Goal: Task Accomplishment & Management: Manage account settings

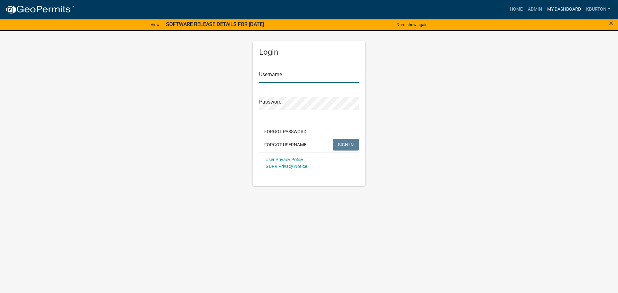
type input "kburton"
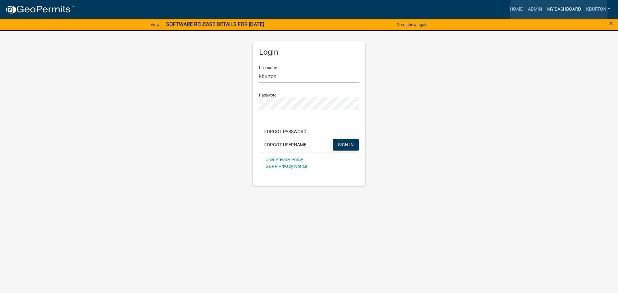
click at [559, 11] on link "My Dashboard" at bounding box center [563, 9] width 39 height 12
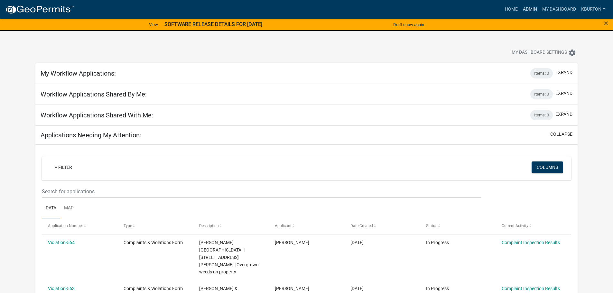
click at [532, 9] on link "Admin" at bounding box center [529, 9] width 19 height 12
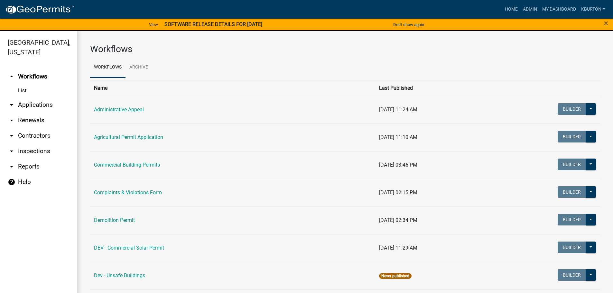
click at [40, 144] on link "arrow_drop_down Inspections" at bounding box center [38, 151] width 77 height 15
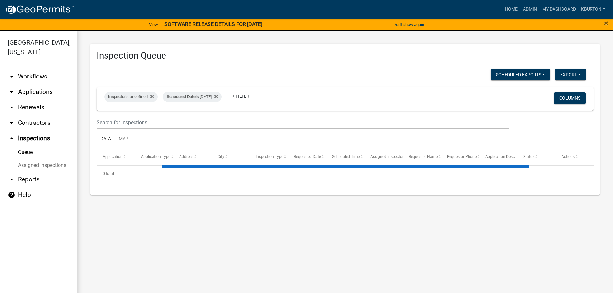
select select "1: 25"
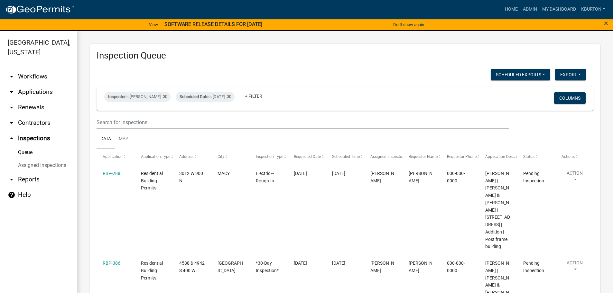
click at [43, 159] on link "Assigned Inspections" at bounding box center [38, 165] width 77 height 13
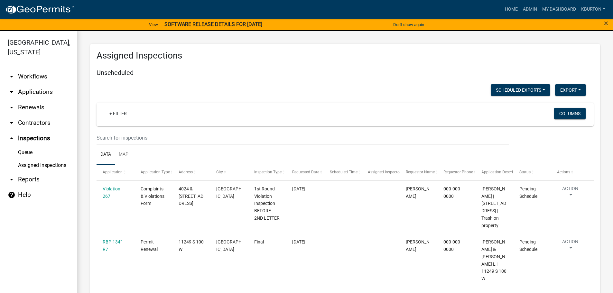
click at [29, 146] on link "Queue" at bounding box center [38, 152] width 77 height 13
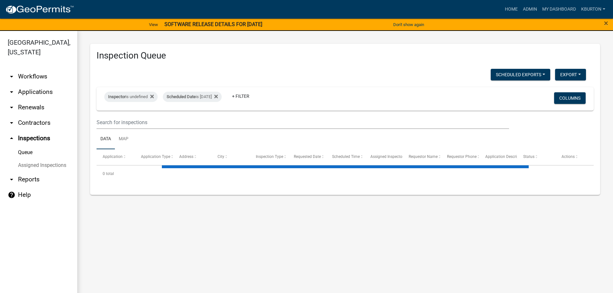
select select "1: 25"
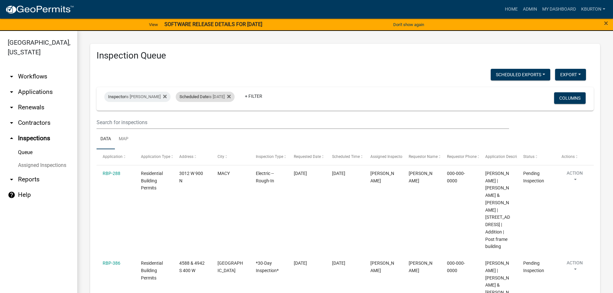
click at [204, 96] on div "Scheduled Date is [DATE]" at bounding box center [205, 97] width 59 height 10
click at [225, 120] on input "[DATE]" at bounding box center [206, 120] width 45 height 13
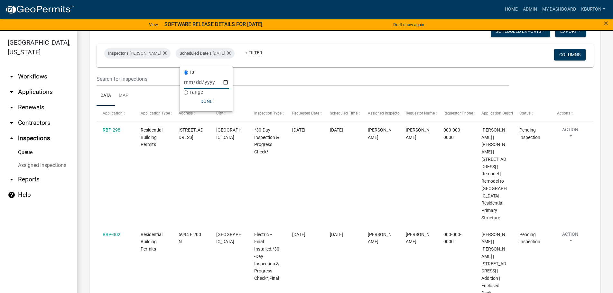
scroll to position [39, 0]
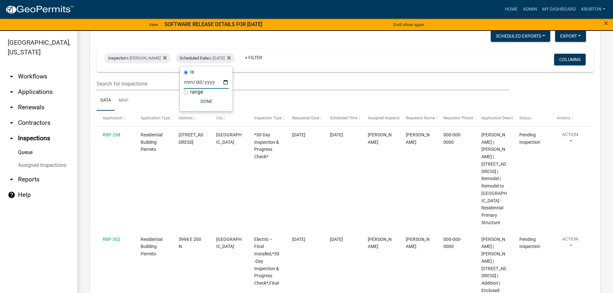
click at [226, 79] on input "[DATE]" at bounding box center [206, 82] width 45 height 13
type input "[DATE]"
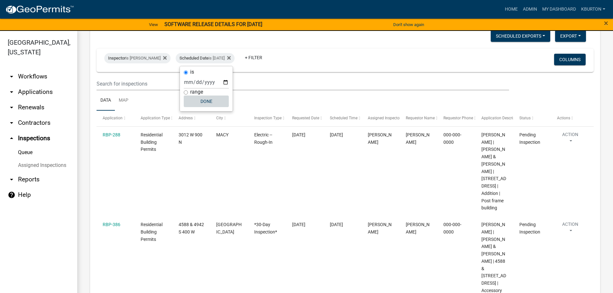
click at [212, 103] on button "Done" at bounding box center [206, 102] width 45 height 12
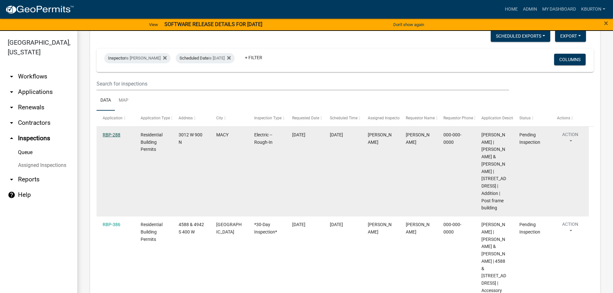
click at [113, 135] on link "RBP-288" at bounding box center [112, 134] width 18 height 5
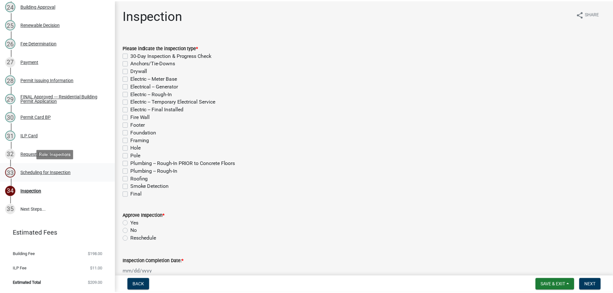
scroll to position [535, 0]
click at [44, 172] on div "Scheduling for Inspection" at bounding box center [46, 172] width 51 height 5
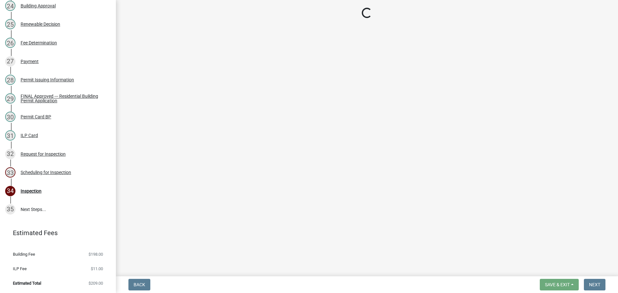
select select "25b75ae6-03c7-4280-9b34-fcf63005d5e5"
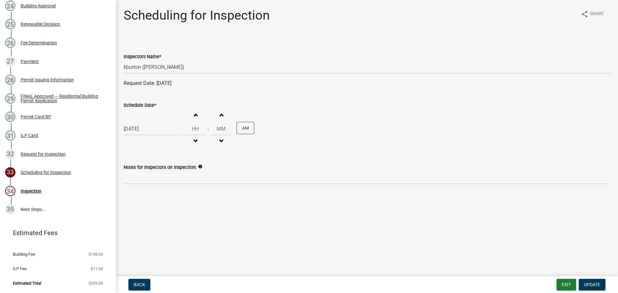
click at [146, 106] on label "Schedule Date *" at bounding box center [140, 105] width 32 height 5
click at [146, 122] on input "[DATE]" at bounding box center [153, 128] width 59 height 13
select select "9"
select select "2025"
click at [159, 172] on div "11" at bounding box center [161, 173] width 10 height 10
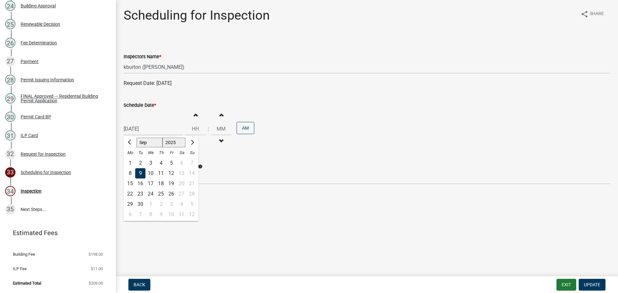
type input "[DATE]"
click at [594, 283] on span "Update" at bounding box center [592, 284] width 16 height 5
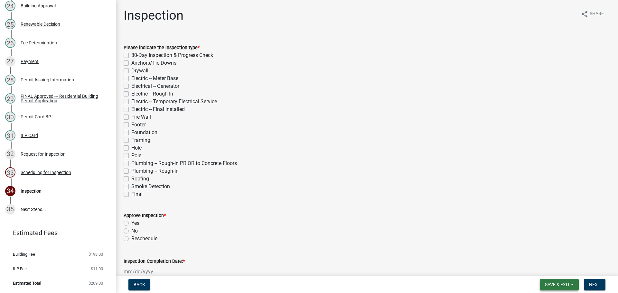
click at [559, 281] on button "Save & Exit" at bounding box center [559, 285] width 39 height 12
click at [548, 272] on button "Save & Exit" at bounding box center [552, 267] width 51 height 15
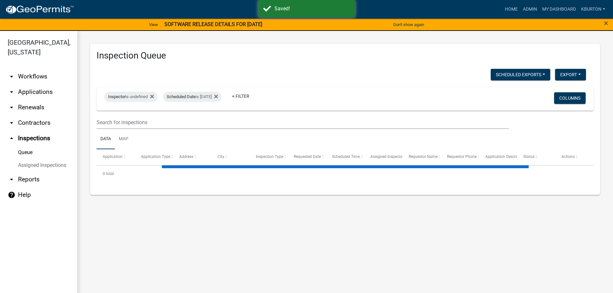
select select "1: 25"
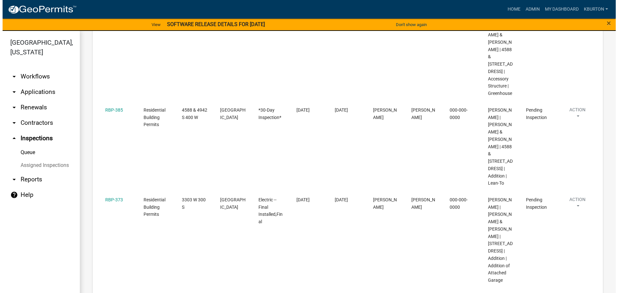
scroll to position [161, 0]
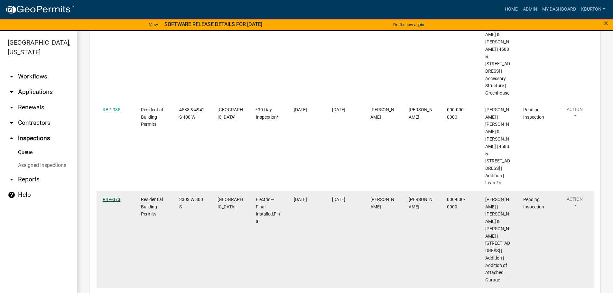
click at [116, 197] on link "RBP-373" at bounding box center [112, 199] width 18 height 5
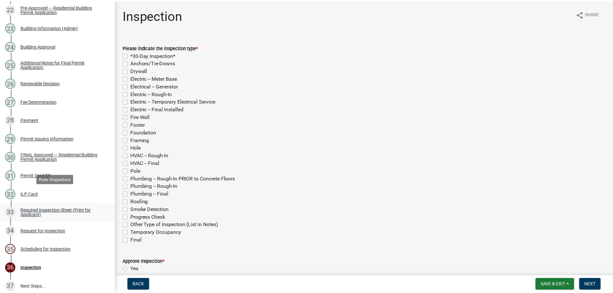
scroll to position [547, 0]
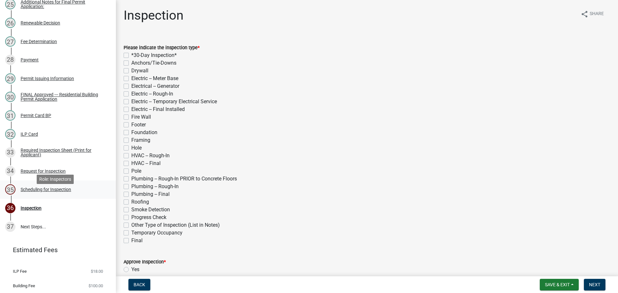
click at [55, 192] on div "Scheduling for Inspection" at bounding box center [46, 189] width 51 height 5
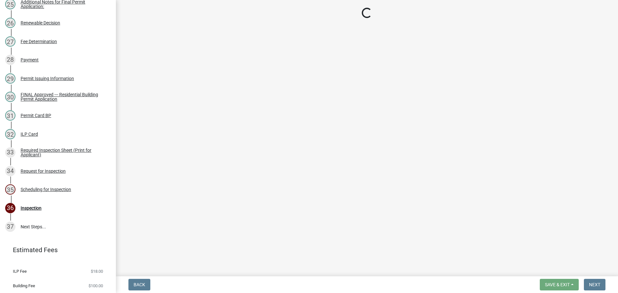
select select "25b75ae6-03c7-4280-9b34-fcf63005d5e5"
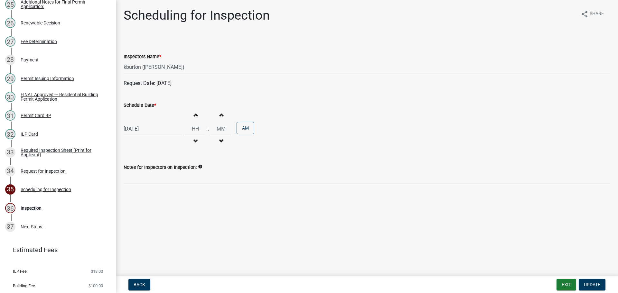
click at [140, 106] on label "Schedule Date *" at bounding box center [140, 105] width 32 height 5
click at [140, 122] on input "[DATE]" at bounding box center [153, 128] width 59 height 13
select select "9"
select select "2025"
click at [140, 183] on div "16" at bounding box center [140, 184] width 10 height 10
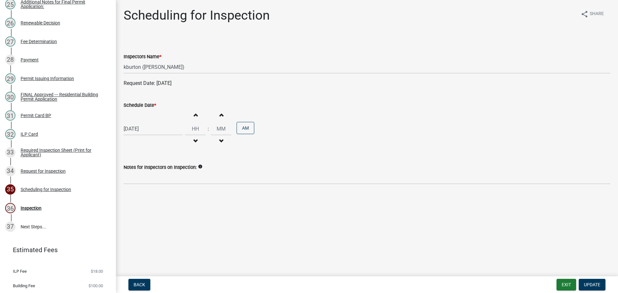
type input "[DATE]"
click at [594, 283] on span "Update" at bounding box center [592, 284] width 16 height 5
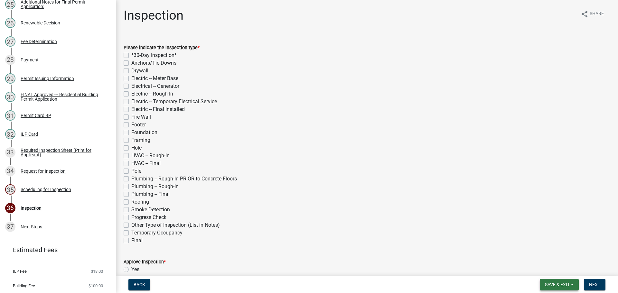
click at [570, 284] on button "Save & Exit" at bounding box center [559, 285] width 39 height 12
click at [562, 269] on button "Save & Exit" at bounding box center [552, 267] width 51 height 15
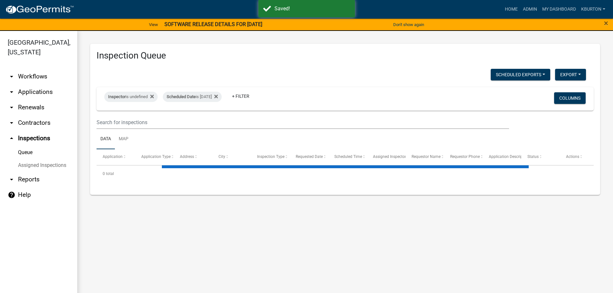
select select "1: 25"
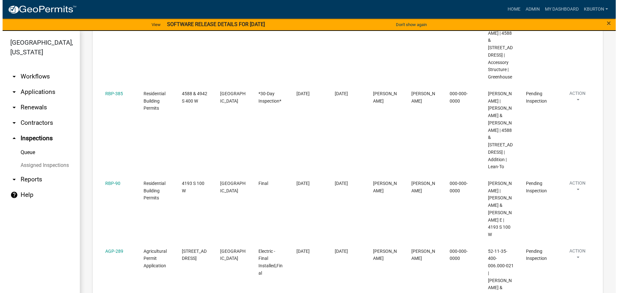
scroll to position [193, 0]
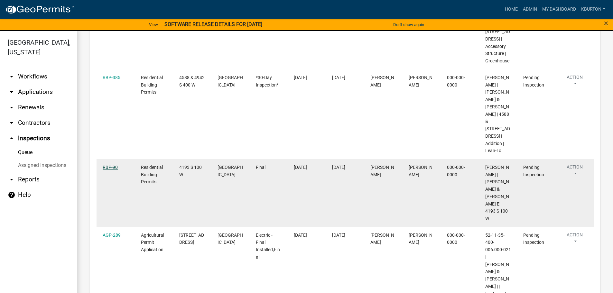
click at [110, 165] on link "RBP-90" at bounding box center [110, 167] width 15 height 5
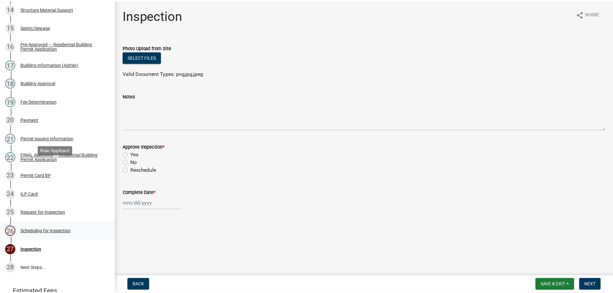
scroll to position [405, 0]
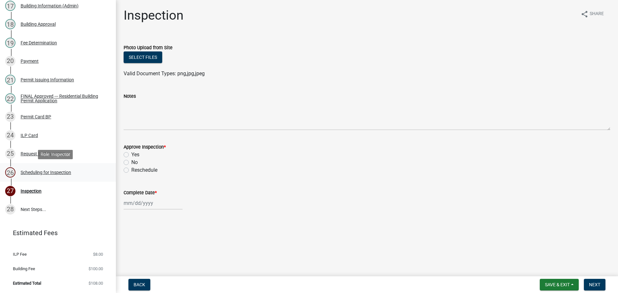
click at [53, 174] on div "Scheduling for Inspection" at bounding box center [46, 172] width 51 height 5
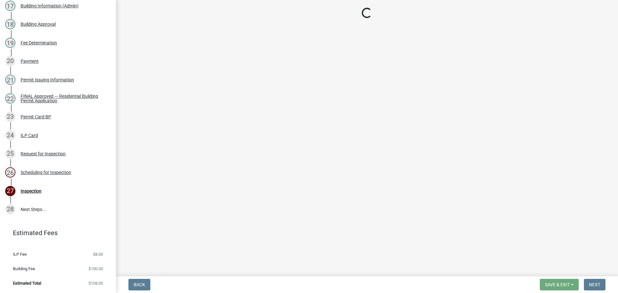
select select "25b75ae6-03c7-4280-9b34-fcf63005d5e5"
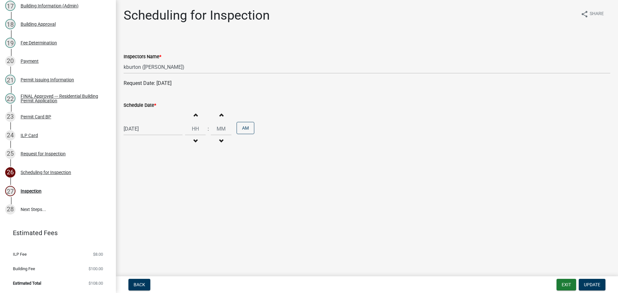
click at [141, 104] on label "Schedule Date *" at bounding box center [140, 105] width 32 height 5
click at [141, 122] on input "[DATE]" at bounding box center [153, 128] width 59 height 13
select select "9"
select select "2025"
click at [152, 192] on div "24" at bounding box center [150, 194] width 10 height 10
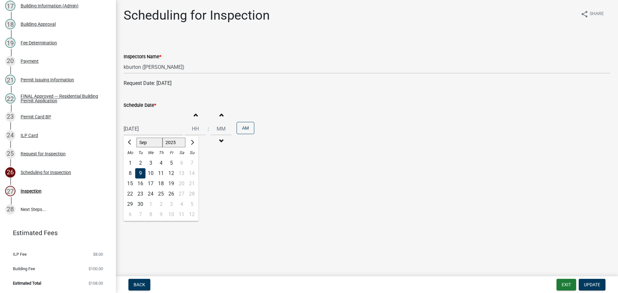
type input "[DATE]"
click at [593, 283] on span "Update" at bounding box center [592, 284] width 16 height 5
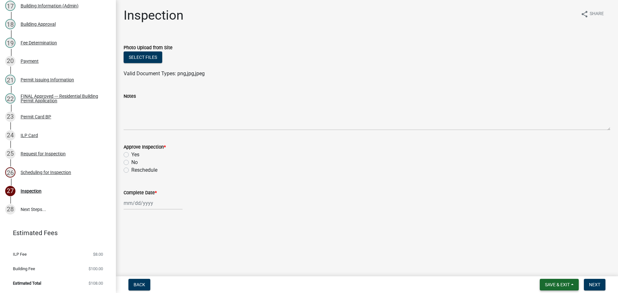
click at [561, 282] on span "Save & Exit" at bounding box center [557, 284] width 25 height 5
click at [560, 268] on button "Save & Exit" at bounding box center [552, 267] width 51 height 15
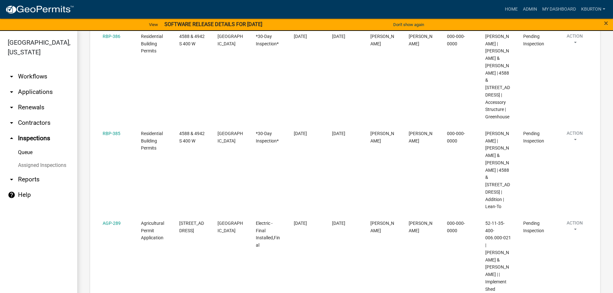
scroll to position [161, 0]
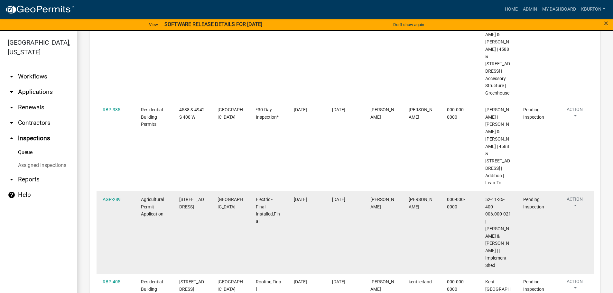
click at [115, 191] on datatable-body-cell "AGP-289" at bounding box center [116, 232] width 38 height 82
click at [114, 197] on link "AGP-289" at bounding box center [112, 199] width 18 height 5
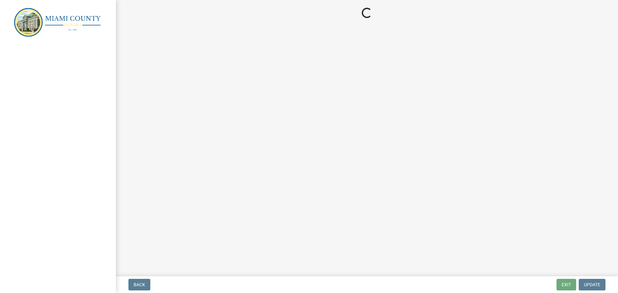
select select "25b75ae6-03c7-4280-9b34-fcf63005d5e5"
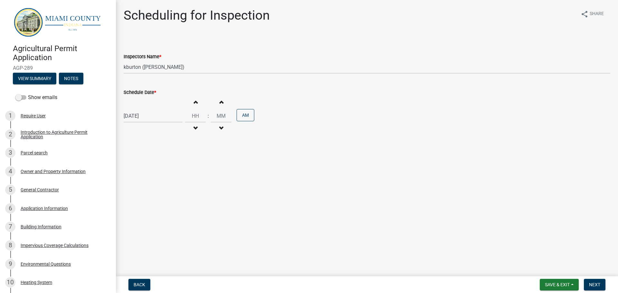
click at [137, 91] on label "Schedule Date *" at bounding box center [140, 92] width 32 height 5
click at [137, 109] on input "[DATE]" at bounding box center [153, 115] width 59 height 13
select select "9"
select select "2025"
click at [151, 181] on div "24" at bounding box center [150, 181] width 10 height 10
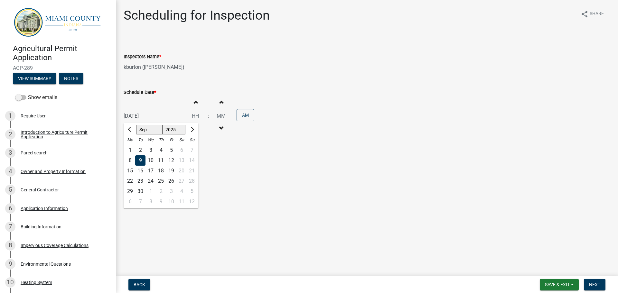
type input "[DATE]"
click at [592, 282] on button "Next" at bounding box center [595, 285] width 22 height 12
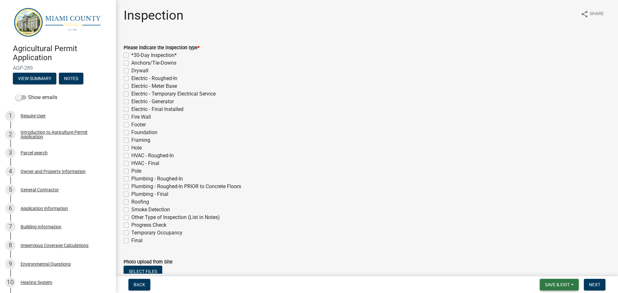
click at [559, 285] on span "Save & Exit" at bounding box center [557, 284] width 25 height 5
click at [557, 273] on button "Save & Exit" at bounding box center [552, 267] width 51 height 15
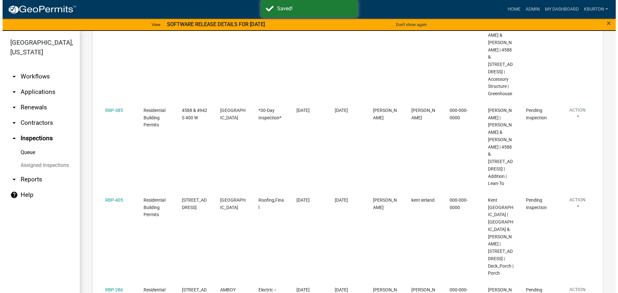
scroll to position [161, 0]
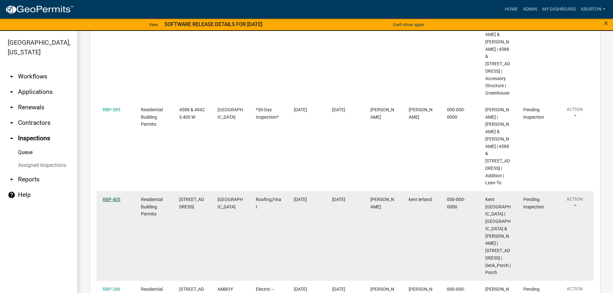
click at [116, 197] on link "RBP-405" at bounding box center [112, 199] width 18 height 5
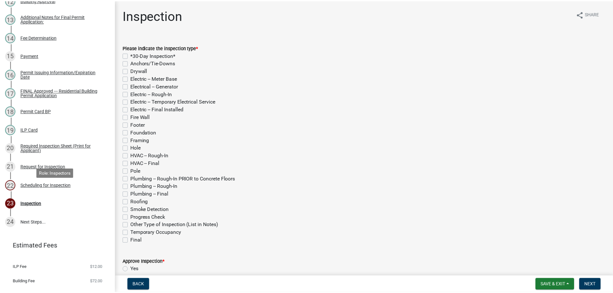
scroll to position [331, 0]
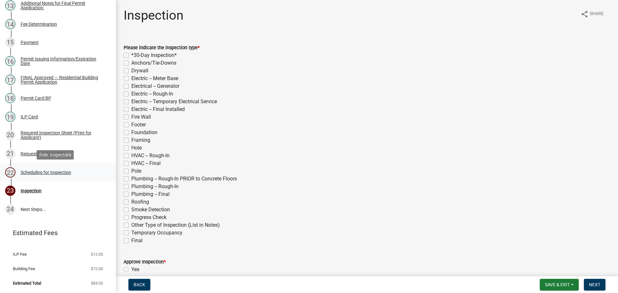
click at [60, 173] on div "Scheduling for Inspection" at bounding box center [46, 172] width 51 height 5
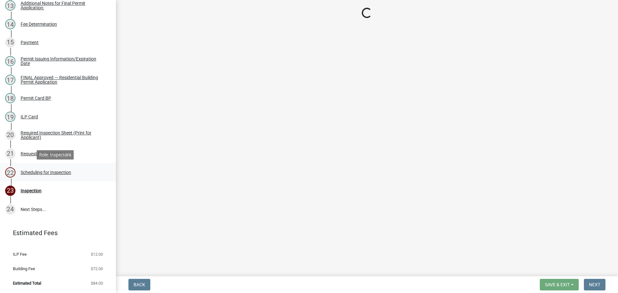
select select "25b75ae6-03c7-4280-9b34-fcf63005d5e5"
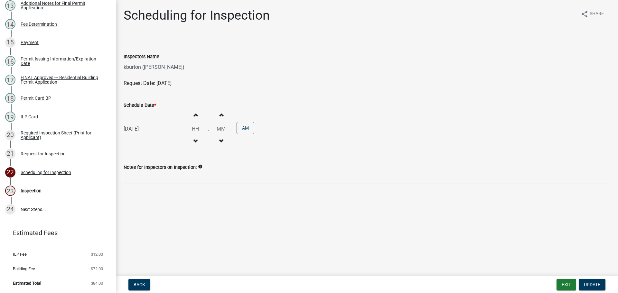
click at [138, 107] on label "Schedule Date *" at bounding box center [140, 105] width 32 height 5
click at [138, 122] on input "[DATE]" at bounding box center [153, 128] width 59 height 13
select select "9"
select select "2025"
click at [161, 195] on div "25" at bounding box center [161, 194] width 10 height 10
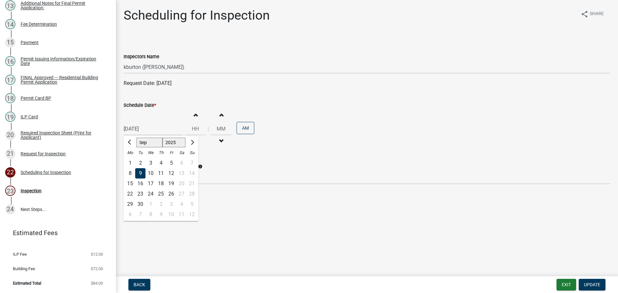
type input "[DATE]"
click at [595, 284] on span "Update" at bounding box center [592, 284] width 16 height 5
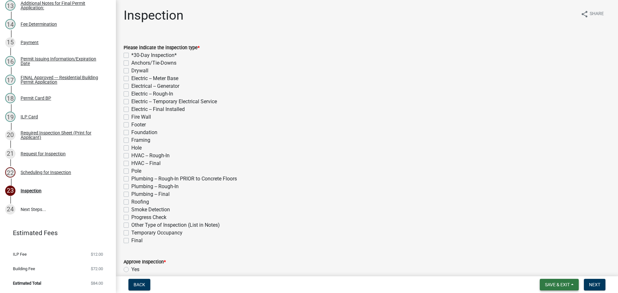
drag, startPoint x: 567, startPoint y: 283, endPoint x: 565, endPoint y: 278, distance: 4.7
click at [567, 282] on span "Save & Exit" at bounding box center [557, 284] width 25 height 5
click at [559, 265] on button "Save & Exit" at bounding box center [552, 267] width 51 height 15
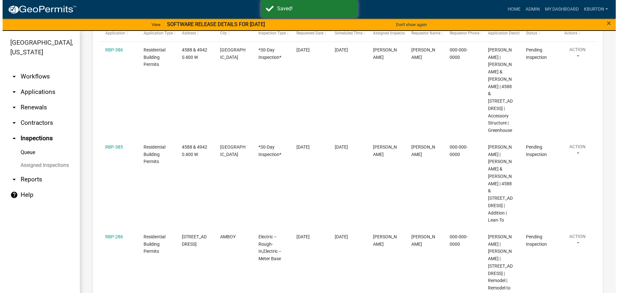
scroll to position [129, 0]
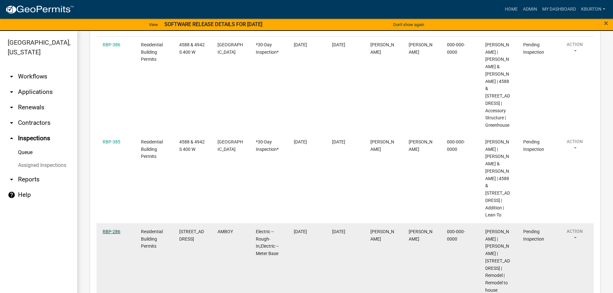
click at [113, 229] on link "RBP-286" at bounding box center [112, 231] width 18 height 5
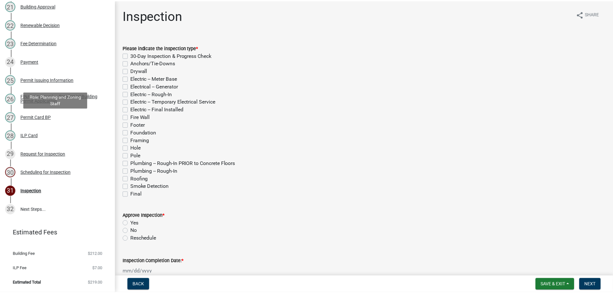
scroll to position [479, 0]
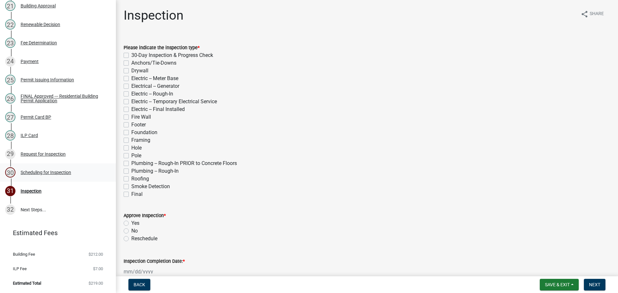
click at [66, 172] on div "Scheduling for Inspection" at bounding box center [46, 172] width 51 height 5
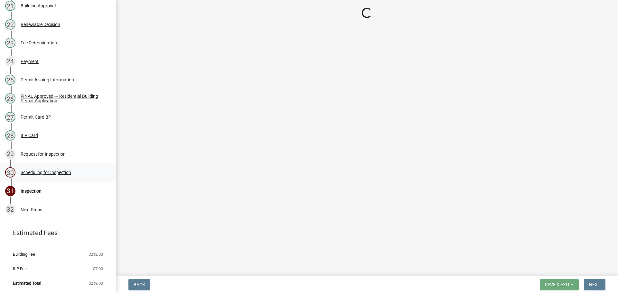
select select "25b75ae6-03c7-4280-9b34-fcf63005d5e5"
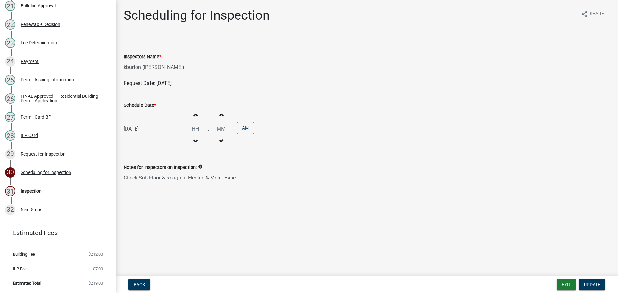
click at [149, 105] on label "Schedule Date *" at bounding box center [140, 105] width 32 height 5
click at [149, 122] on input "[DATE]" at bounding box center [153, 128] width 59 height 13
select select "9"
select select "2025"
click at [160, 174] on div "11" at bounding box center [161, 173] width 10 height 10
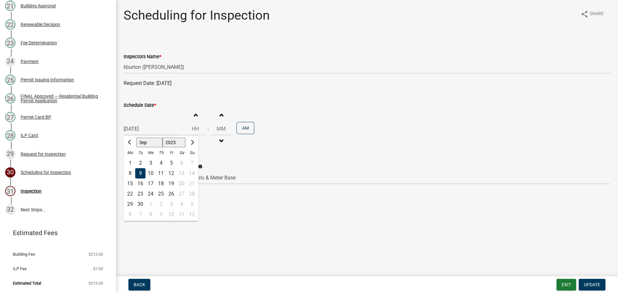
type input "[DATE]"
click at [596, 282] on span "Update" at bounding box center [592, 284] width 16 height 5
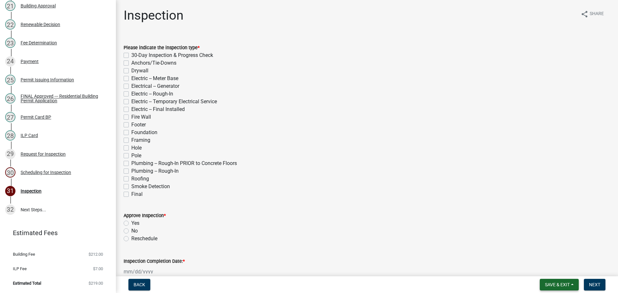
click at [565, 284] on span "Save & Exit" at bounding box center [557, 284] width 25 height 5
click at [556, 274] on button "Save & Exit" at bounding box center [552, 267] width 51 height 15
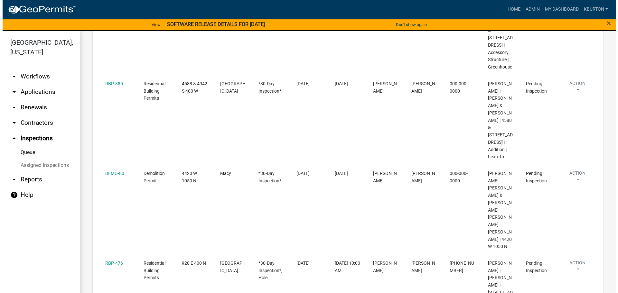
scroll to position [193, 0]
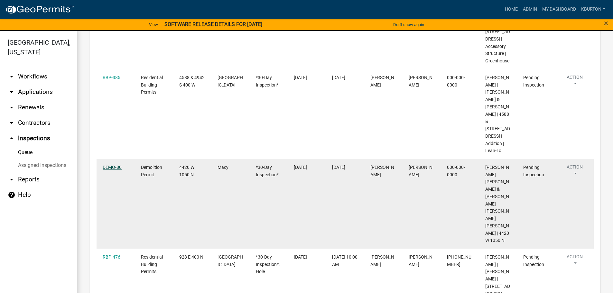
click at [110, 165] on link "DEMO-80" at bounding box center [112, 167] width 19 height 5
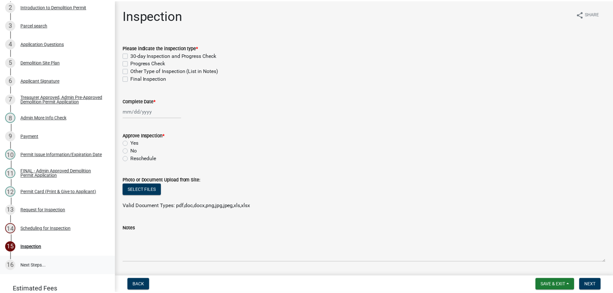
scroll to position [159, 0]
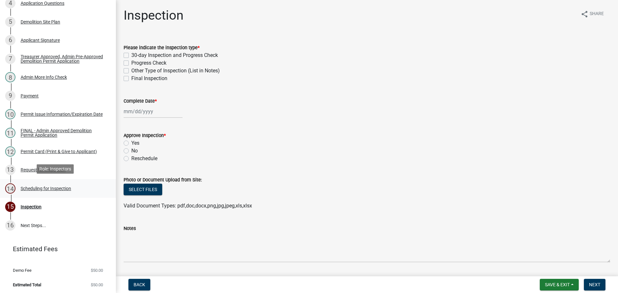
click at [66, 188] on div "Scheduling for Inspection" at bounding box center [46, 188] width 51 height 5
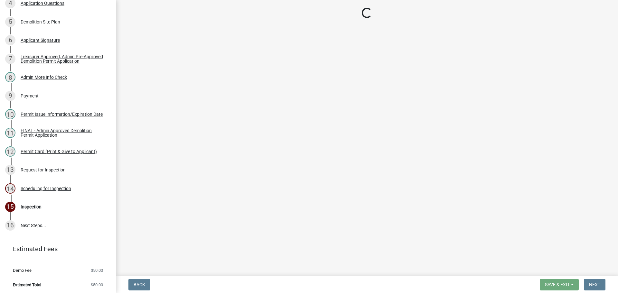
select select "25b75ae6-03c7-4280-9b34-fcf63005d5e5"
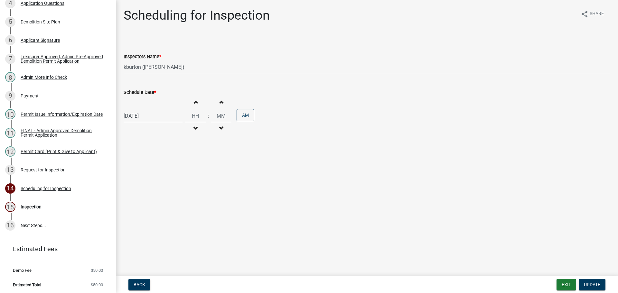
click at [151, 92] on label "Schedule Date *" at bounding box center [140, 92] width 32 height 5
click at [151, 109] on input "[DATE]" at bounding box center [153, 115] width 59 height 13
select select "9"
select select "2025"
click at [154, 129] on select "Jan Feb Mar Apr May Jun [DATE] Aug Sep Oct Nov Dec" at bounding box center [149, 130] width 26 height 10
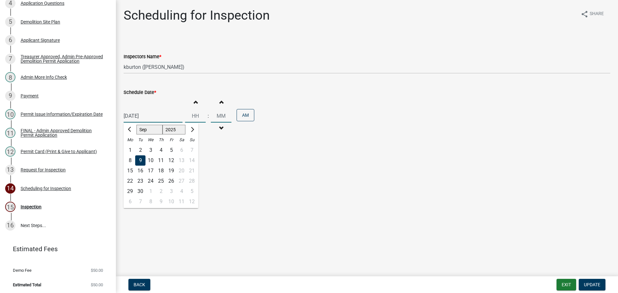
select select "11"
click at [136, 125] on select "Jan Feb Mar Apr May Jun [DATE] Aug Sep Oct Nov Dec" at bounding box center [149, 130] width 26 height 10
click at [152, 181] on div "19" at bounding box center [150, 181] width 10 height 10
type input "[DATE]"
click at [587, 280] on button "Update" at bounding box center [592, 285] width 27 height 12
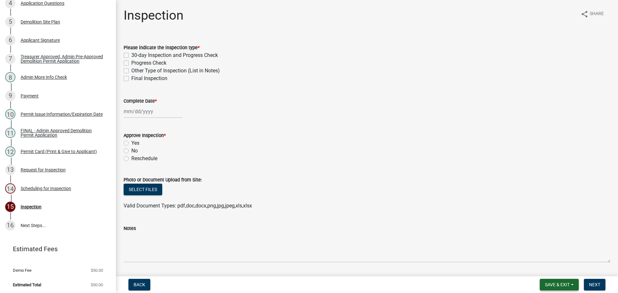
click at [561, 286] on span "Save & Exit" at bounding box center [557, 284] width 25 height 5
click at [557, 267] on button "Save & Exit" at bounding box center [552, 267] width 51 height 15
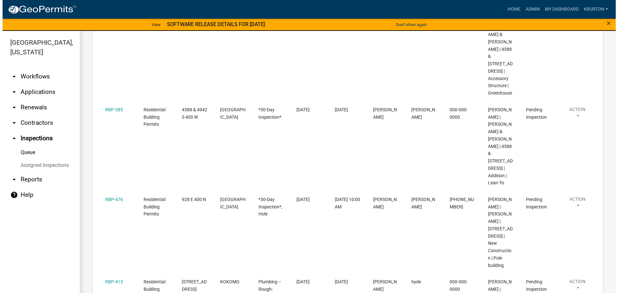
scroll to position [193, 0]
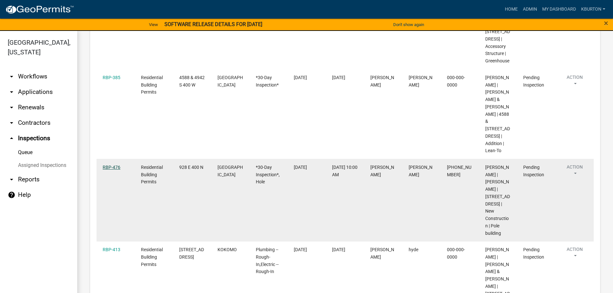
click at [113, 165] on link "RBP-476" at bounding box center [112, 167] width 18 height 5
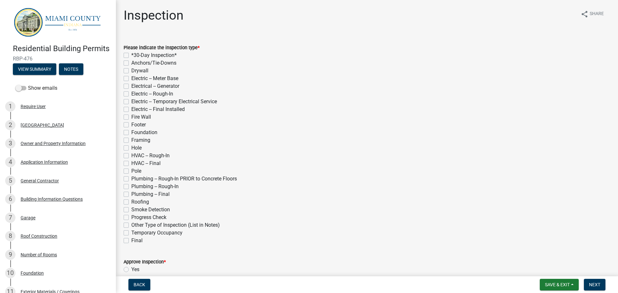
click at [131, 55] on label "*30-Day Inspection*" at bounding box center [153, 55] width 45 height 8
click at [131, 55] on input "*30-Day Inspection*" at bounding box center [133, 53] width 4 height 4
checkbox input "true"
checkbox input "false"
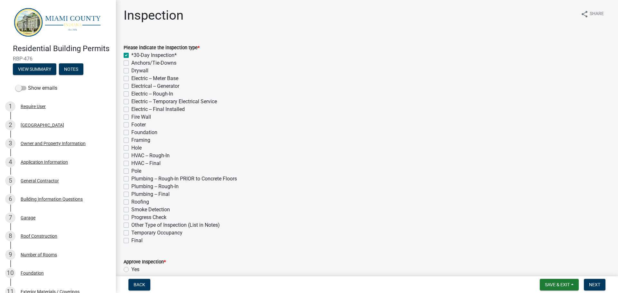
checkbox input "false"
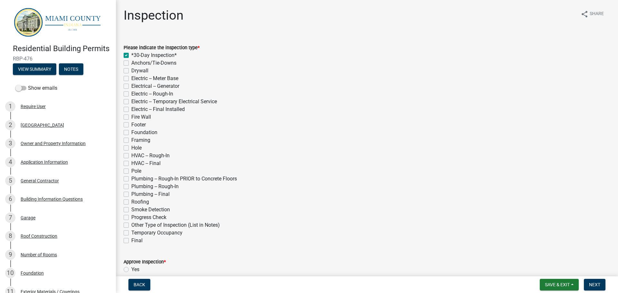
checkbox input "false"
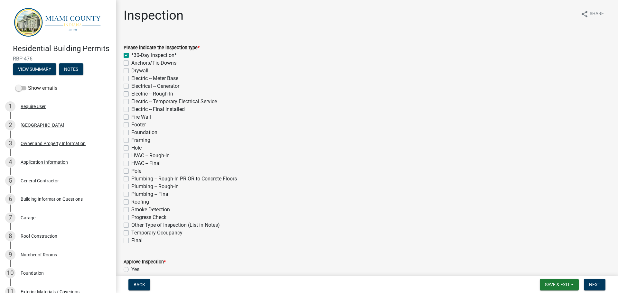
checkbox input "false"
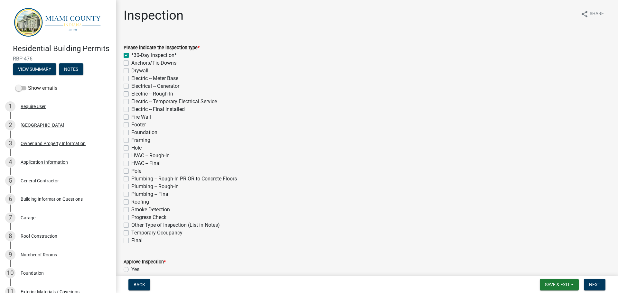
checkbox input "false"
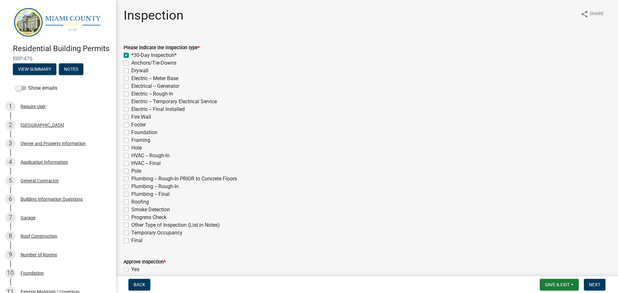
checkbox input "false"
click at [131, 148] on label "Hole" at bounding box center [136, 148] width 10 height 8
click at [131, 148] on input "Hole" at bounding box center [133, 146] width 4 height 4
checkbox input "true"
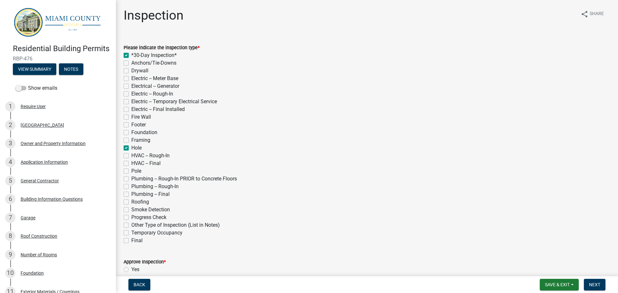
checkbox input "true"
checkbox input "false"
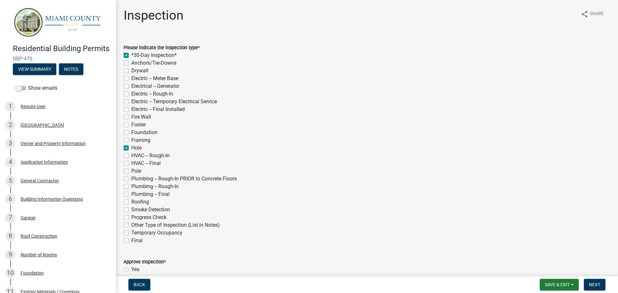
checkbox input "false"
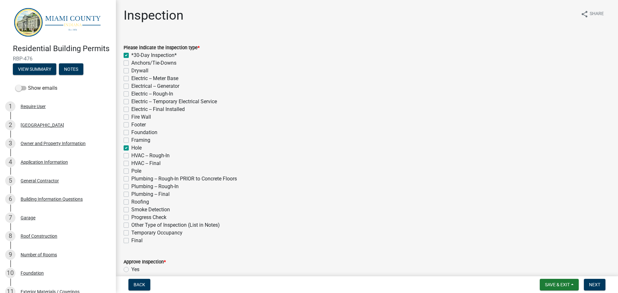
checkbox input "false"
checkbox input "true"
checkbox input "false"
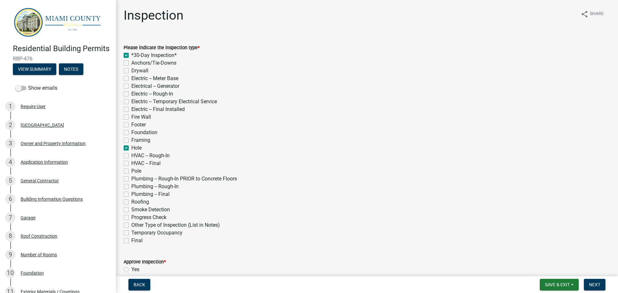
checkbox input "false"
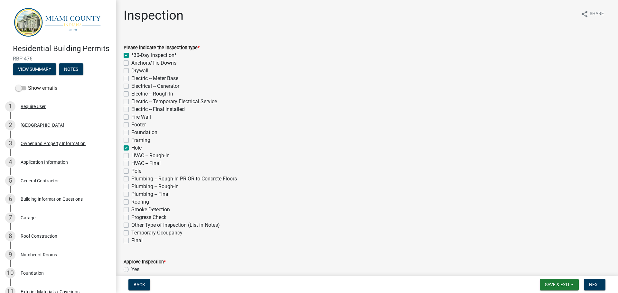
checkbox input "false"
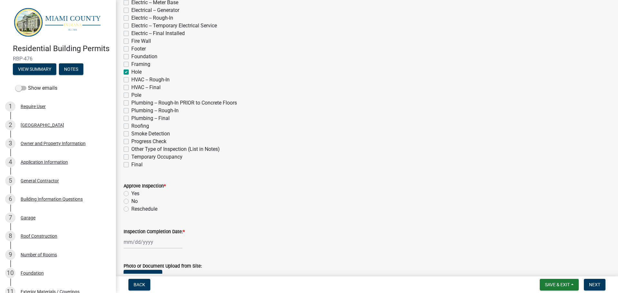
scroll to position [97, 0]
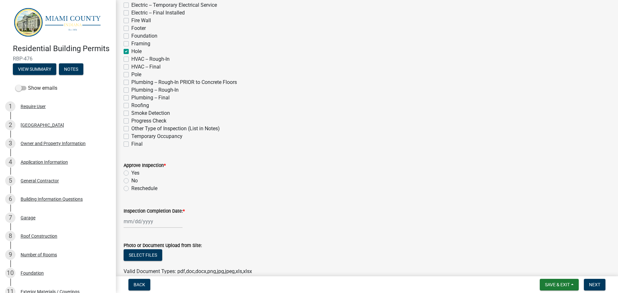
click at [131, 171] on label "Yes" at bounding box center [135, 173] width 8 height 8
click at [131, 171] on input "Yes" at bounding box center [133, 171] width 4 height 4
radio input "true"
click at [157, 209] on label "Inspection Completion Date: *" at bounding box center [154, 211] width 61 height 5
click at [157, 215] on input "Inspection Completion Date: *" at bounding box center [153, 221] width 59 height 13
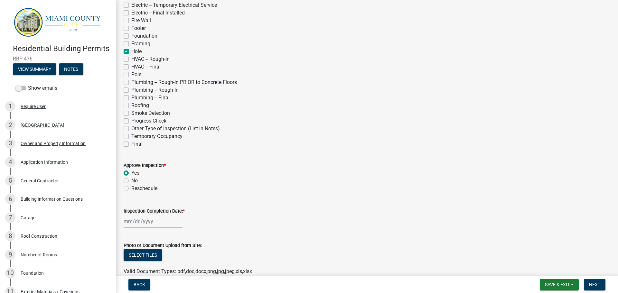
select select "9"
select select "2025"
click at [142, 166] on div "9" at bounding box center [140, 167] width 10 height 10
type input "[DATE]"
click at [589, 283] on span "Next" at bounding box center [594, 284] width 11 height 5
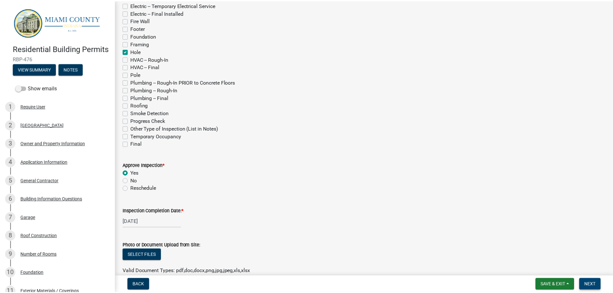
scroll to position [0, 0]
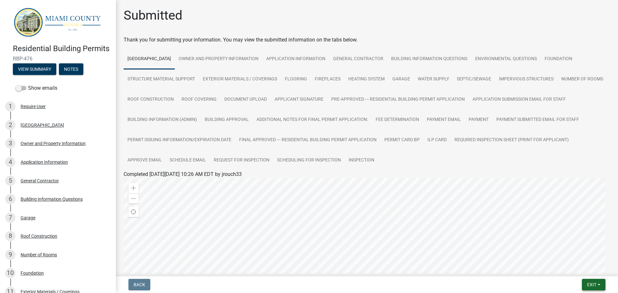
click at [591, 282] on span "Exit" at bounding box center [591, 284] width 9 height 5
click at [586, 268] on button "Save & Exit" at bounding box center [579, 267] width 51 height 15
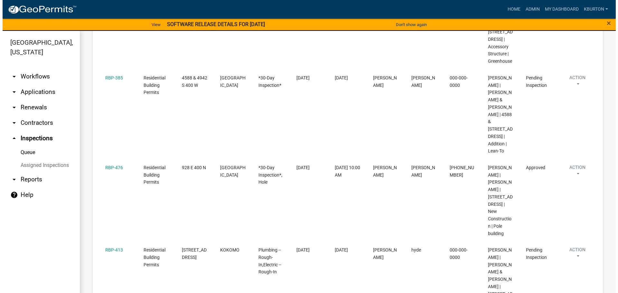
scroll to position [193, 0]
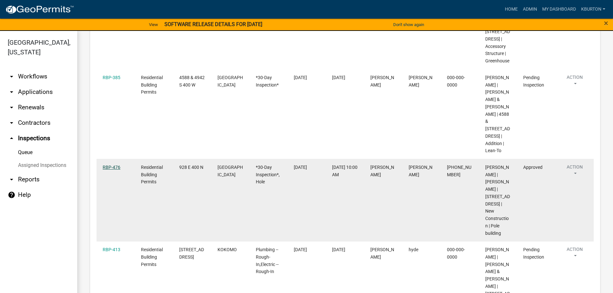
click at [110, 165] on link "RBP-476" at bounding box center [112, 167] width 18 height 5
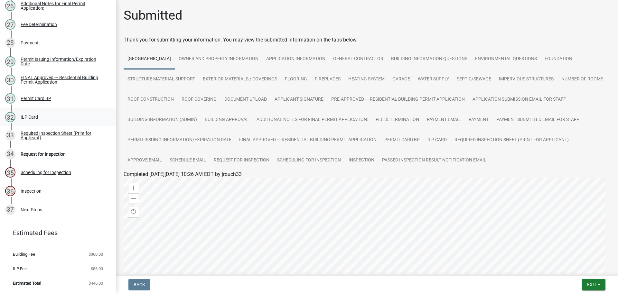
scroll to position [572, 0]
click at [42, 153] on div "Request for Inspection" at bounding box center [43, 154] width 45 height 5
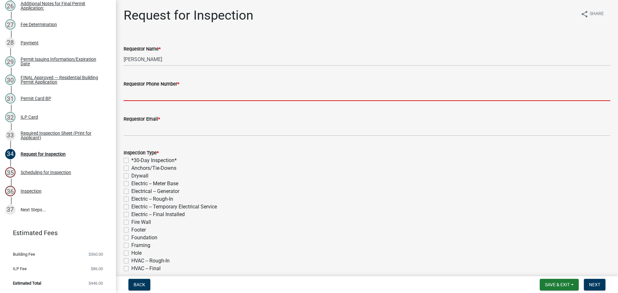
click at [184, 94] on input "Requestor Phone Number *" at bounding box center [367, 94] width 487 height 13
type input "000-000-0000"
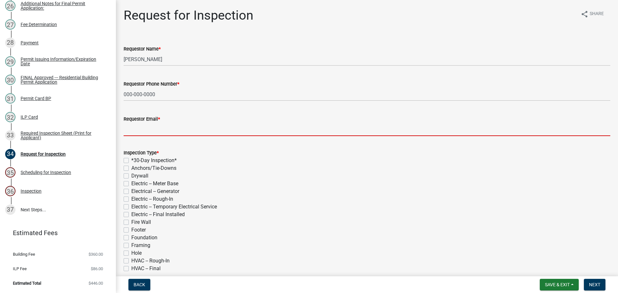
click at [177, 124] on input "Requestor Email *" at bounding box center [367, 129] width 487 height 13
type input "[EMAIL_ADDRESS][DOMAIN_NAME]"
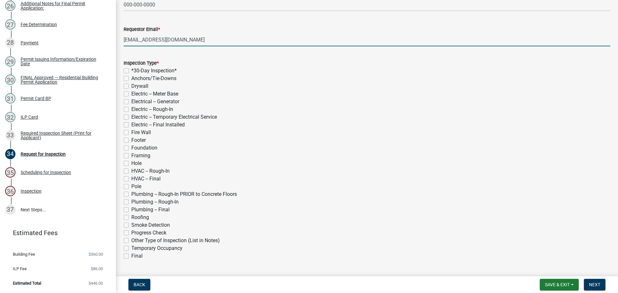
scroll to position [97, 0]
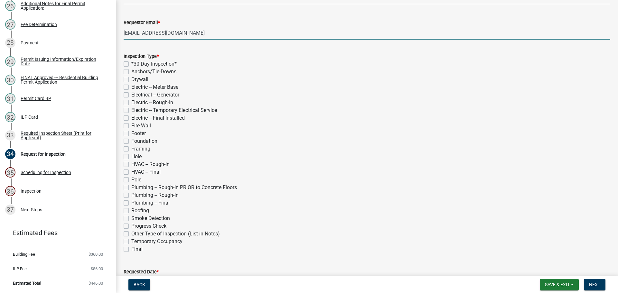
click at [131, 148] on label "Framing" at bounding box center [140, 149] width 19 height 8
click at [131, 148] on input "Framing" at bounding box center [133, 147] width 4 height 4
checkbox input "true"
checkbox input "false"
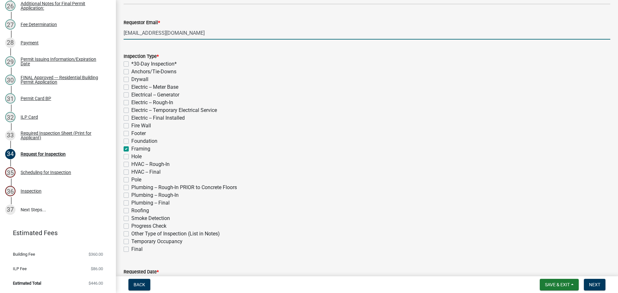
checkbox input "false"
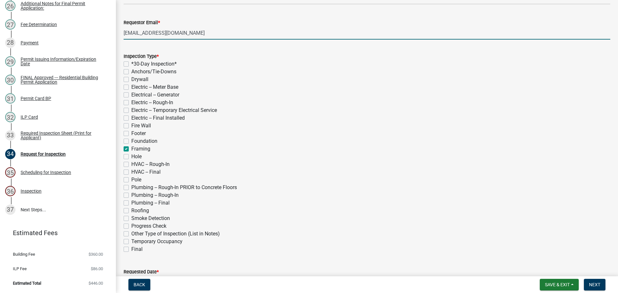
checkbox input "false"
checkbox input "true"
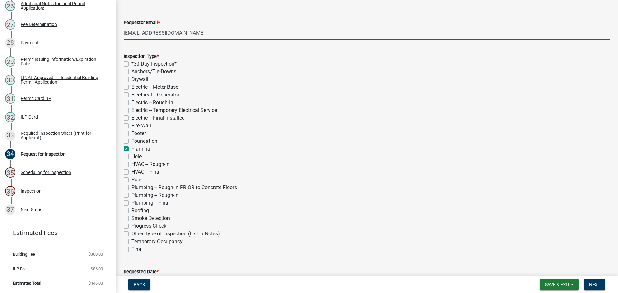
checkbox input "false"
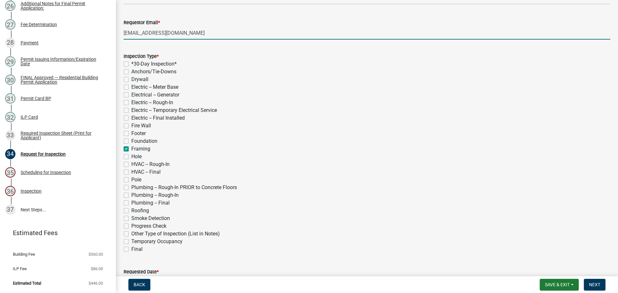
checkbox input "false"
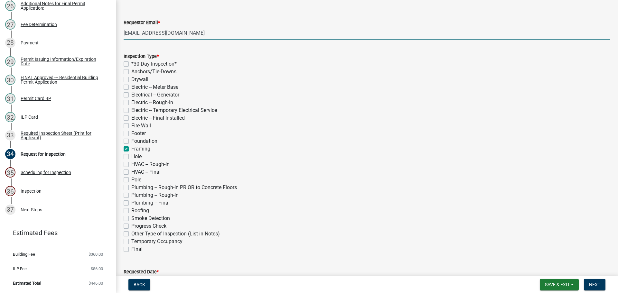
checkbox input "false"
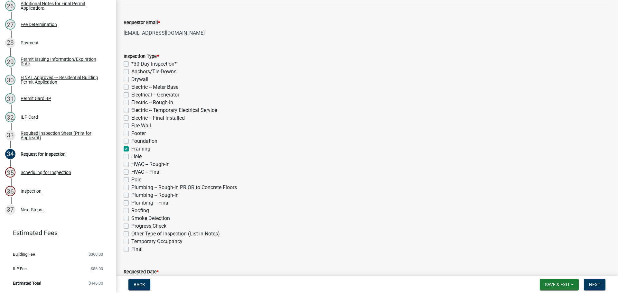
click at [131, 211] on label "Roofing" at bounding box center [140, 211] width 18 height 8
click at [131, 211] on input "Roofing" at bounding box center [133, 209] width 4 height 4
checkbox input "true"
checkbox input "false"
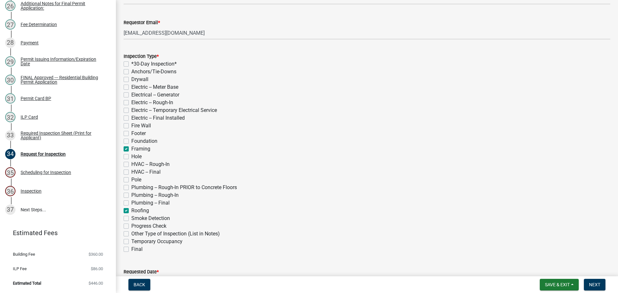
checkbox input "false"
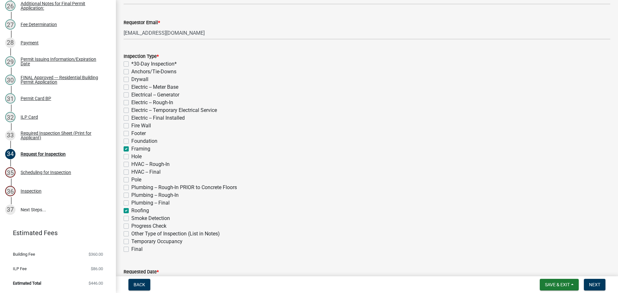
checkbox input "false"
checkbox input "true"
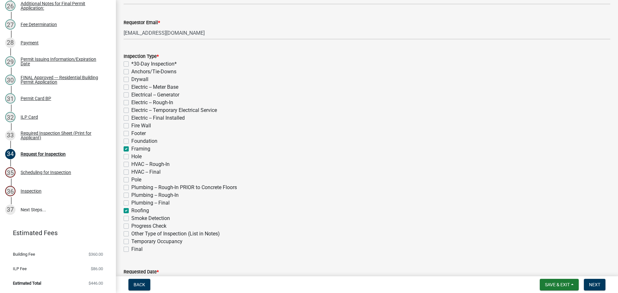
checkbox input "false"
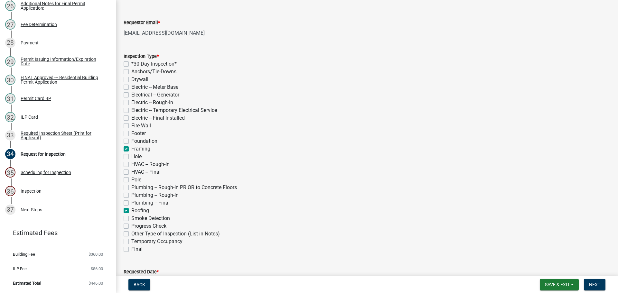
checkbox input "false"
checkbox input "true"
checkbox input "false"
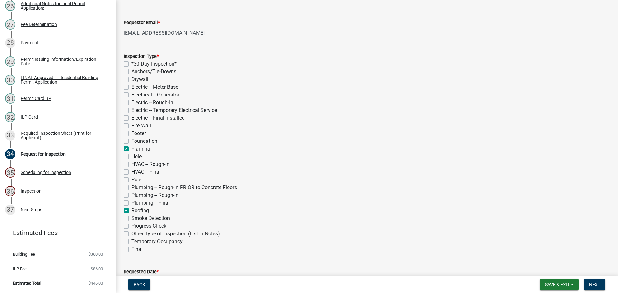
checkbox input "false"
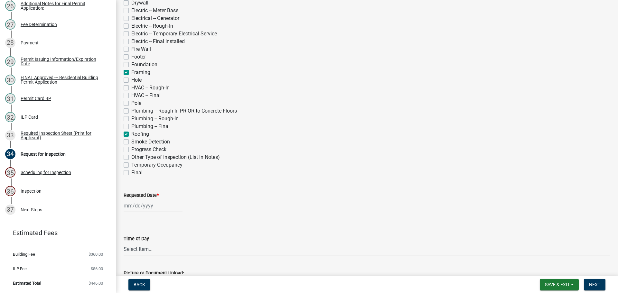
scroll to position [193, 0]
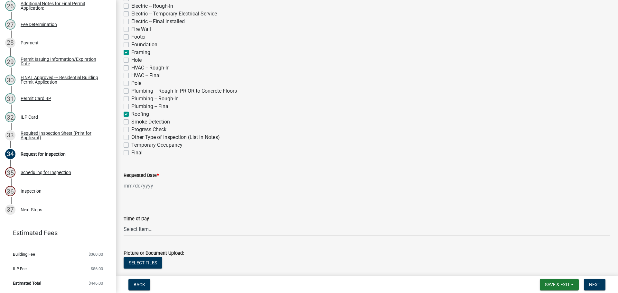
click at [143, 174] on label "Requested Date *" at bounding box center [141, 175] width 35 height 5
click at [143, 179] on input "Requested Date *" at bounding box center [153, 185] width 59 height 13
select select "9"
select select "2025"
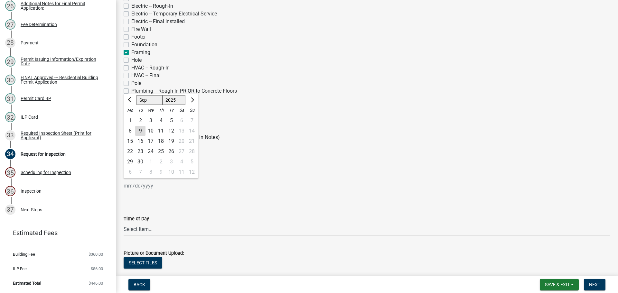
click at [142, 141] on div "16" at bounding box center [140, 141] width 10 height 10
type input "[DATE]"
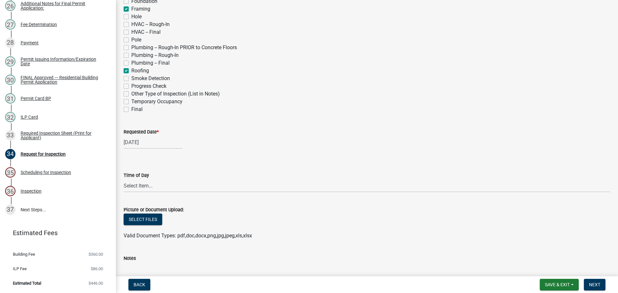
scroll to position [225, 0]
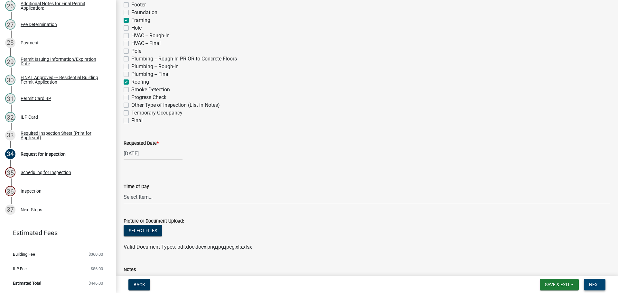
click at [594, 283] on span "Next" at bounding box center [594, 284] width 11 height 5
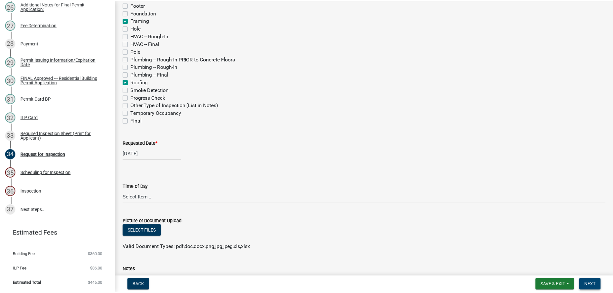
scroll to position [0, 0]
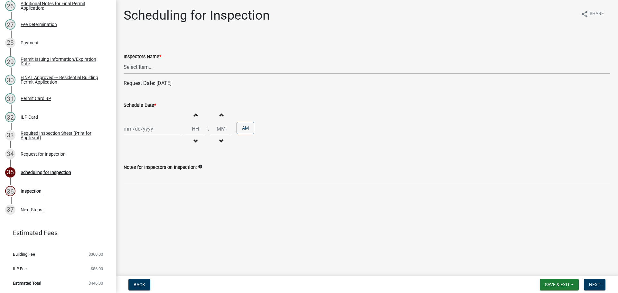
click at [161, 65] on select "Select Item... bmthomas ([PERSON_NAME]) croser ([PERSON_NAME]) [PERSON_NAME] ([…" at bounding box center [367, 66] width 487 height 13
select select "25b75ae6-03c7-4280-9b34-fcf63005d5e5"
click at [124, 60] on select "Select Item... bmthomas ([PERSON_NAME]) croser ([PERSON_NAME]) [PERSON_NAME] ([…" at bounding box center [367, 66] width 487 height 13
click at [135, 107] on label "Schedule Date *" at bounding box center [140, 105] width 32 height 5
click at [135, 122] on input "Schedule Date *" at bounding box center [153, 128] width 59 height 13
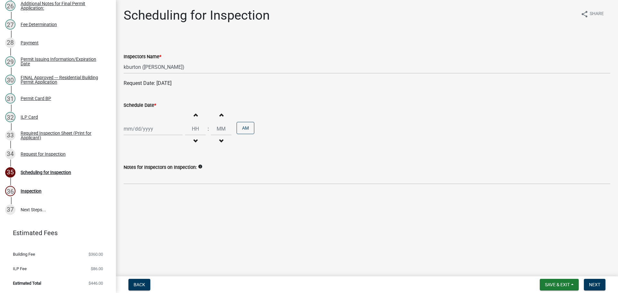
select select "9"
select select "2025"
click at [141, 185] on div "16" at bounding box center [140, 184] width 10 height 10
type input "[DATE]"
click at [591, 283] on span "Next" at bounding box center [594, 284] width 11 height 5
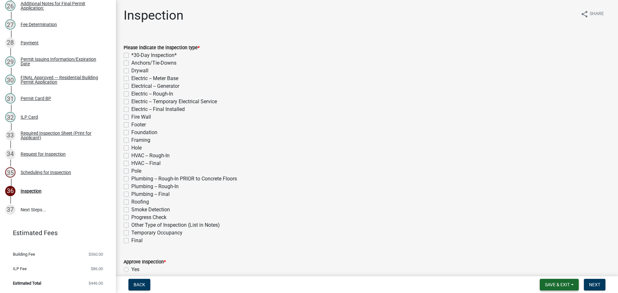
click at [568, 285] on span "Save & Exit" at bounding box center [557, 284] width 25 height 5
click at [561, 272] on button "Save & Exit" at bounding box center [552, 267] width 51 height 15
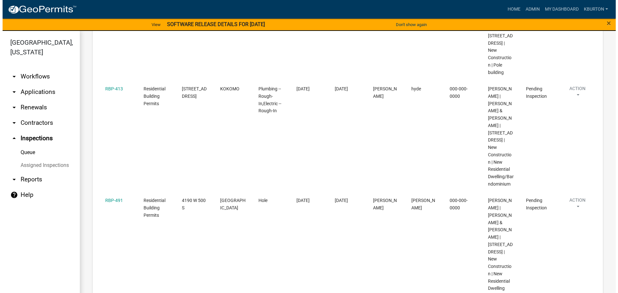
scroll to position [396, 0]
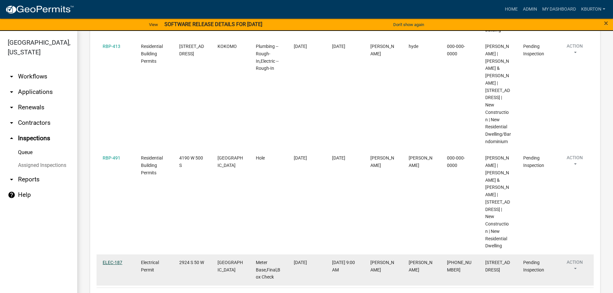
click at [117, 260] on link "ELEC-187" at bounding box center [113, 262] width 20 height 5
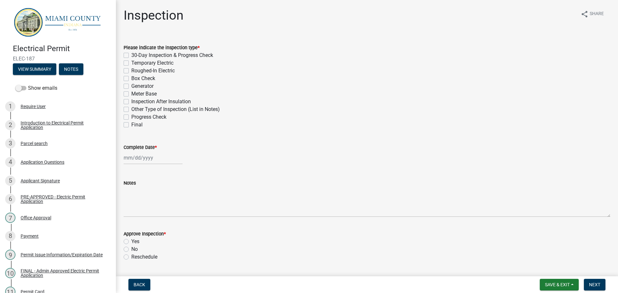
click at [131, 77] on label "Box Check" at bounding box center [143, 79] width 24 height 8
click at [131, 77] on input "Box Check" at bounding box center [133, 77] width 4 height 4
checkbox input "true"
checkbox input "false"
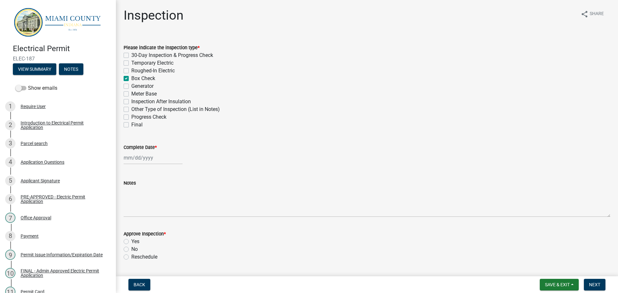
checkbox input "false"
checkbox input "true"
checkbox input "false"
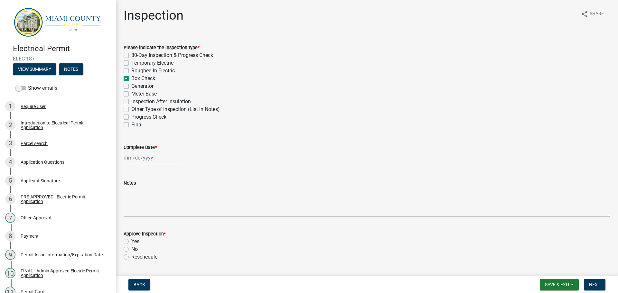
checkbox input "false"
click at [131, 92] on label "Meter Base" at bounding box center [143, 94] width 25 height 8
click at [131, 92] on input "Meter Base" at bounding box center [133, 92] width 4 height 4
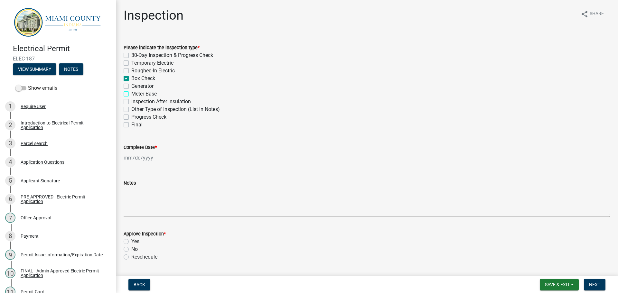
checkbox input "true"
checkbox input "false"
checkbox input "true"
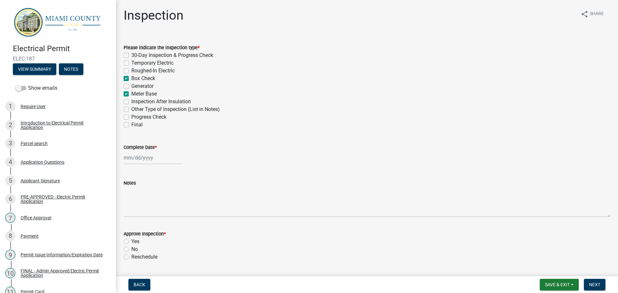
checkbox input "false"
checkbox input "true"
checkbox input "false"
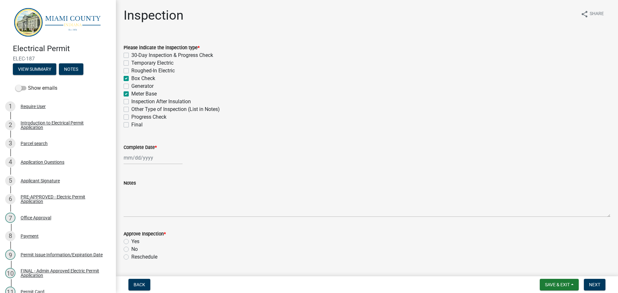
click at [131, 125] on label "Final" at bounding box center [136, 125] width 11 height 8
click at [131, 125] on input "Final" at bounding box center [133, 123] width 4 height 4
checkbox input "true"
checkbox input "false"
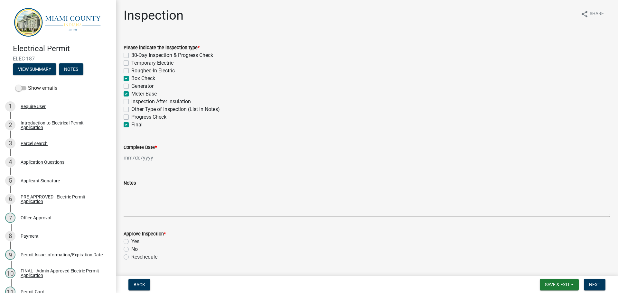
checkbox input "false"
checkbox input "true"
checkbox input "false"
checkbox input "true"
checkbox input "false"
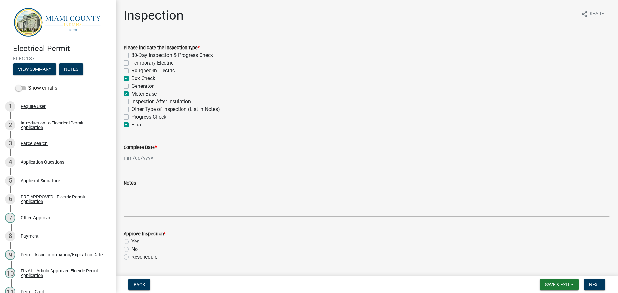
checkbox input "false"
checkbox input "true"
click at [134, 146] on label "Complete Date *" at bounding box center [140, 147] width 33 height 5
click at [134, 151] on input "Complete Date *" at bounding box center [153, 157] width 59 height 13
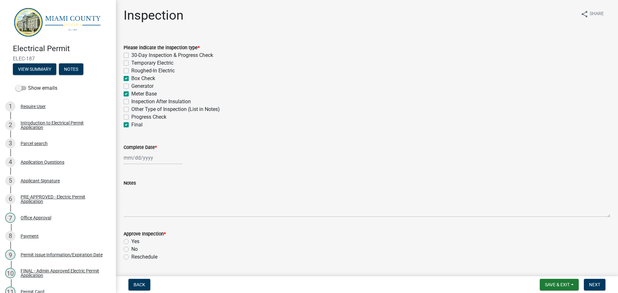
select select "9"
select select "2025"
click at [140, 203] on div "9" at bounding box center [140, 202] width 10 height 10
type input "[DATE]"
click at [131, 242] on label "Yes" at bounding box center [135, 242] width 8 height 8
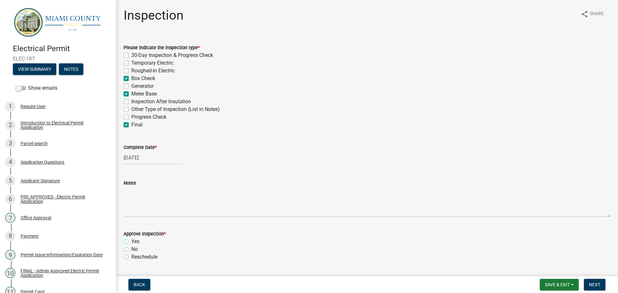
click at [131, 242] on input "Yes" at bounding box center [133, 240] width 4 height 4
radio input "true"
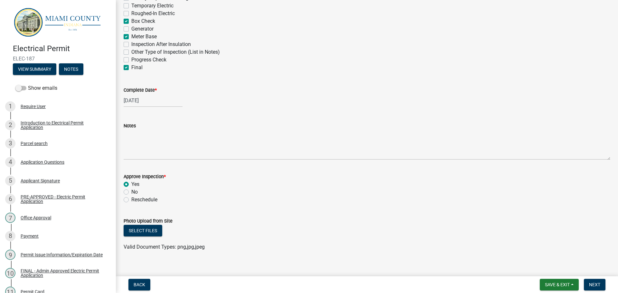
scroll to position [64, 0]
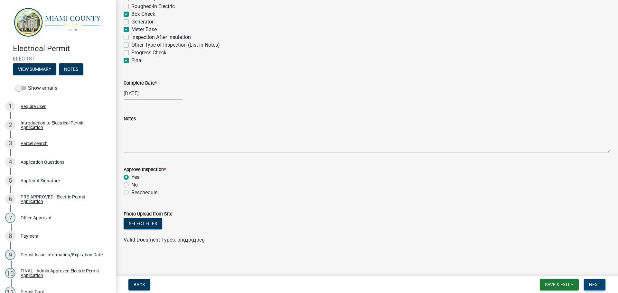
click at [592, 281] on button "Next" at bounding box center [595, 285] width 22 height 12
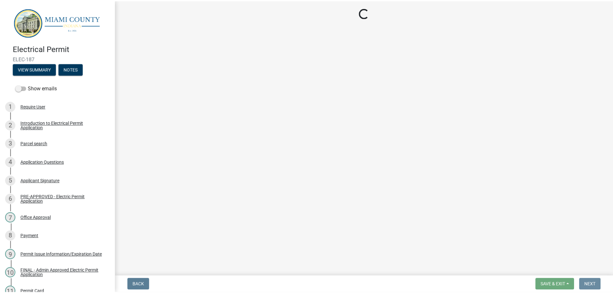
scroll to position [0, 0]
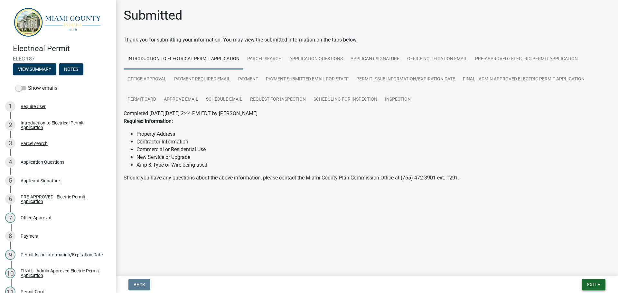
click at [596, 285] on span "Exit" at bounding box center [591, 284] width 9 height 5
click at [591, 273] on button "Save & Exit" at bounding box center [579, 267] width 51 height 15
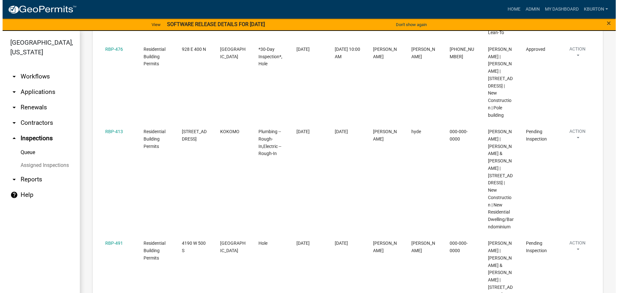
scroll to position [300, 0]
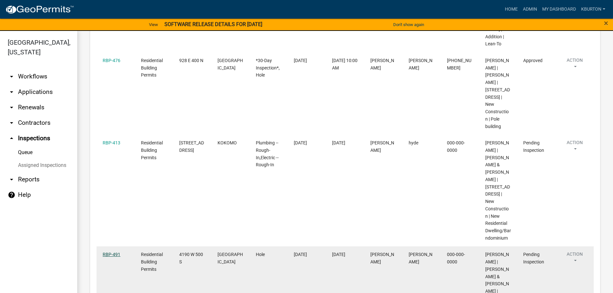
click at [116, 252] on link "RBP-491" at bounding box center [112, 254] width 18 height 5
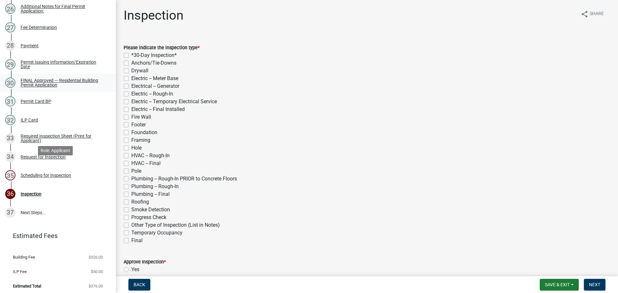
scroll to position [572, 0]
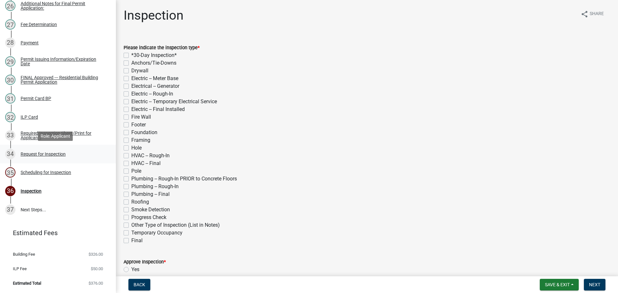
click at [54, 153] on div "Request for Inspection" at bounding box center [43, 154] width 45 height 5
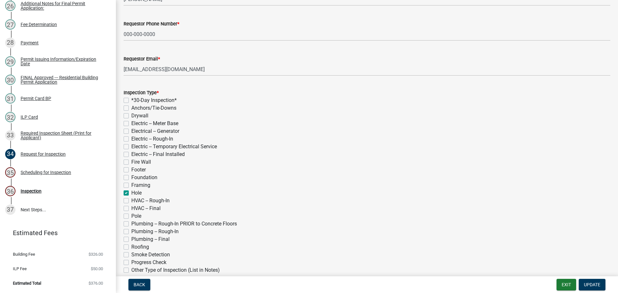
scroll to position [64, 0]
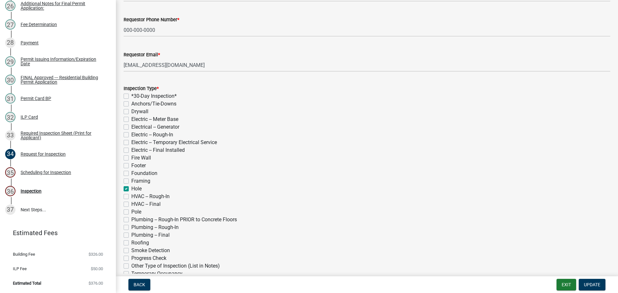
click at [131, 188] on label "Hole" at bounding box center [136, 189] width 10 height 8
click at [131, 188] on input "Hole" at bounding box center [133, 187] width 4 height 4
checkbox input "false"
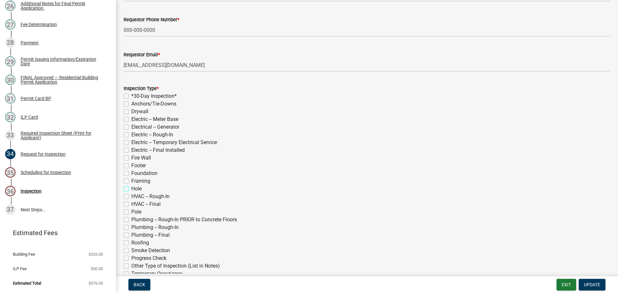
checkbox input "false"
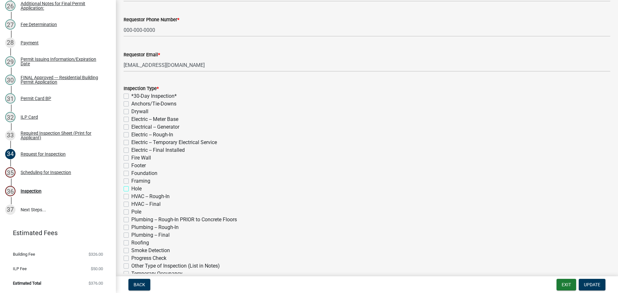
checkbox input "false"
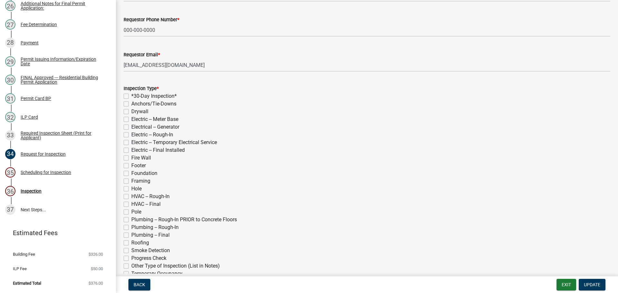
click at [131, 166] on label "Footer" at bounding box center [138, 166] width 14 height 8
click at [131, 166] on input "Footer" at bounding box center [133, 164] width 4 height 4
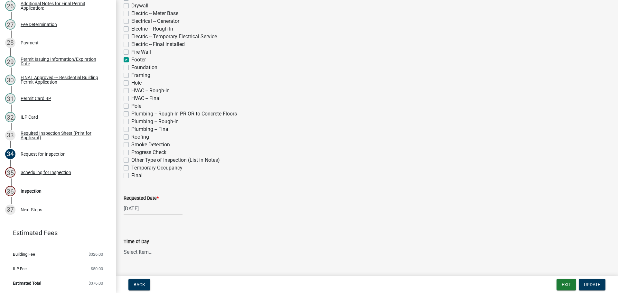
scroll to position [161, 0]
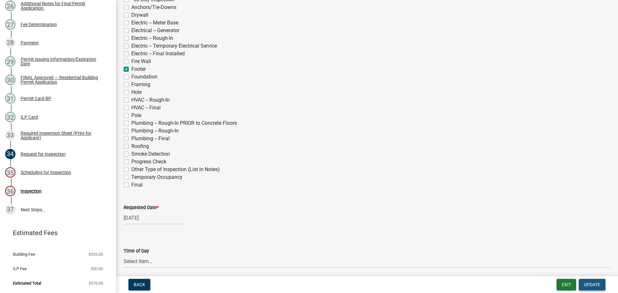
click at [592, 288] on button "Update" at bounding box center [592, 285] width 27 height 12
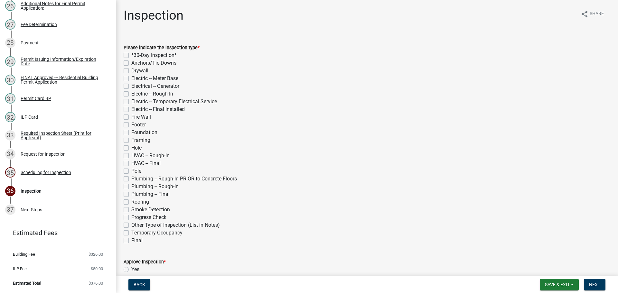
click at [131, 125] on label "Footer" at bounding box center [138, 125] width 14 height 8
click at [131, 125] on input "Footer" at bounding box center [133, 123] width 4 height 4
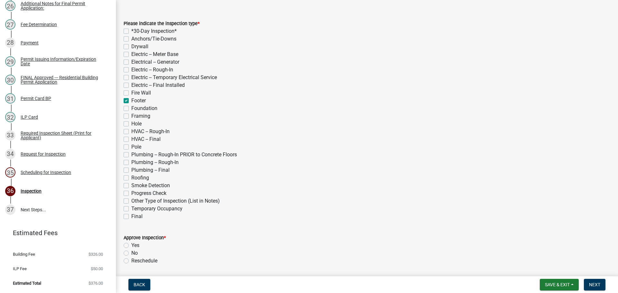
scroll to position [64, 0]
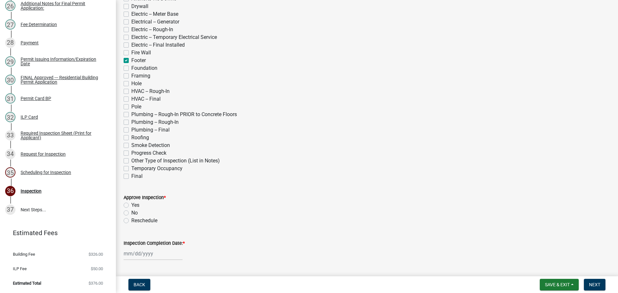
click at [131, 203] on label "Yes" at bounding box center [135, 205] width 8 height 8
click at [131, 203] on input "Yes" at bounding box center [133, 203] width 4 height 4
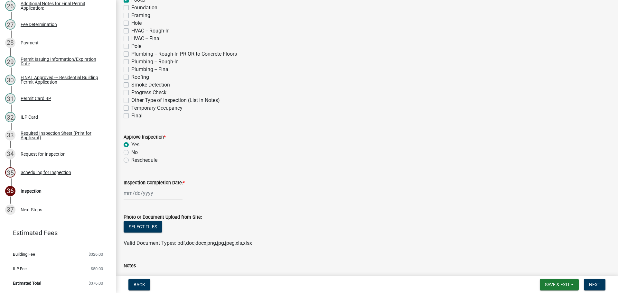
scroll to position [161, 0]
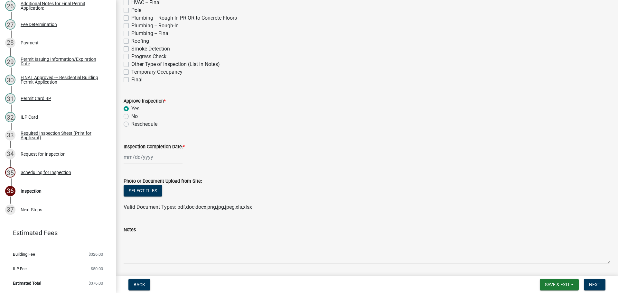
click at [158, 144] on div "Inspection Completion Date: *" at bounding box center [367, 147] width 487 height 8
click at [137, 145] on label "Inspection Completion Date: *" at bounding box center [154, 147] width 61 height 5
click at [137, 151] on input "Inspection Completion Date: *" at bounding box center [153, 157] width 59 height 13
click at [139, 198] on div "9" at bounding box center [140, 202] width 10 height 10
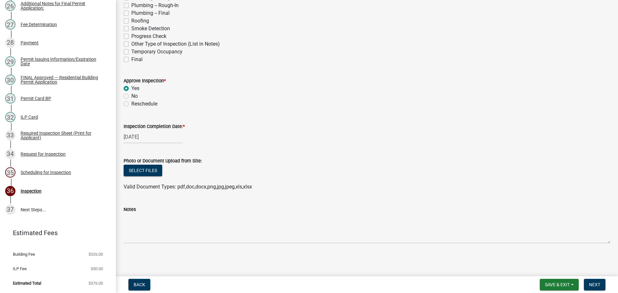
scroll to position [149, 0]
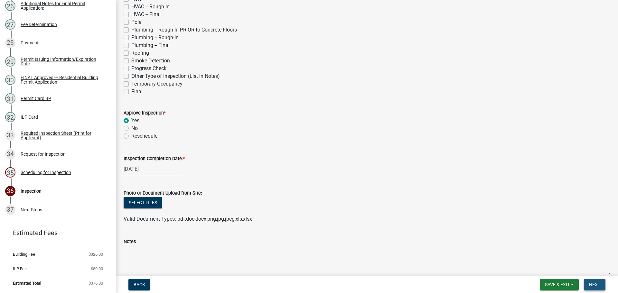
click at [598, 283] on span "Next" at bounding box center [594, 284] width 11 height 5
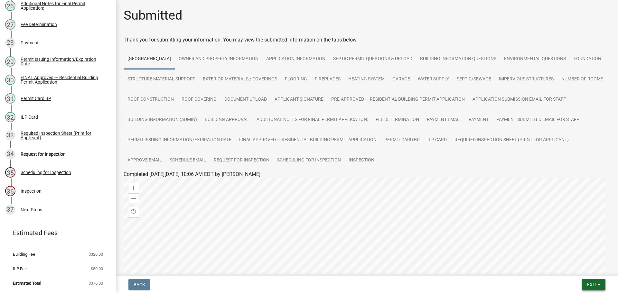
click at [593, 282] on button "Exit" at bounding box center [593, 285] width 23 height 12
click at [588, 266] on button "Save & Exit" at bounding box center [579, 267] width 51 height 15
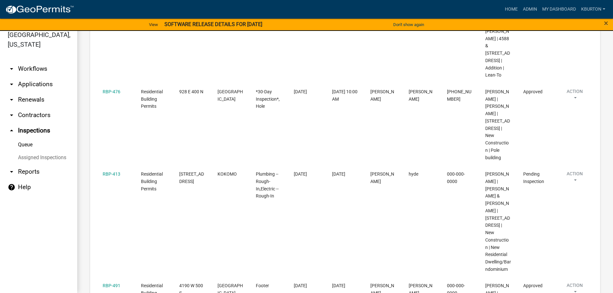
scroll to position [236, 0]
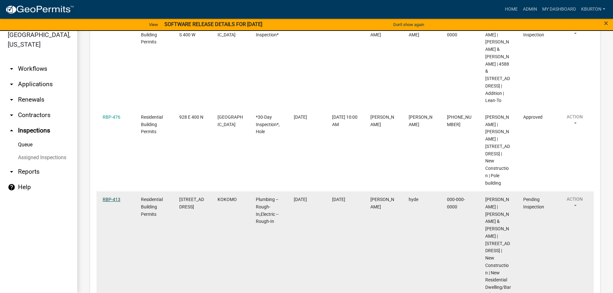
click at [110, 197] on link "RBP-413" at bounding box center [112, 199] width 18 height 5
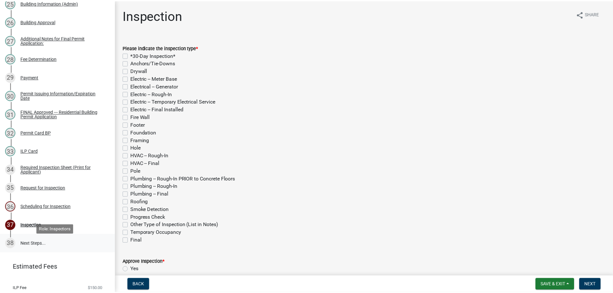
scroll to position [590, 0]
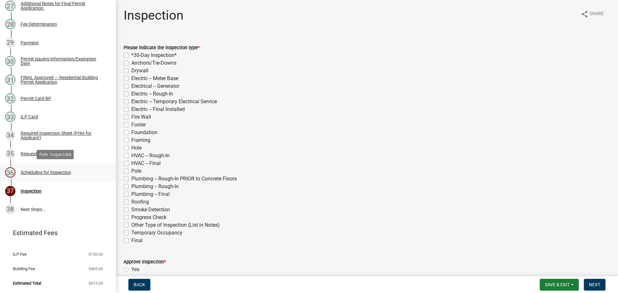
click at [62, 173] on div "Scheduling for Inspection" at bounding box center [46, 172] width 51 height 5
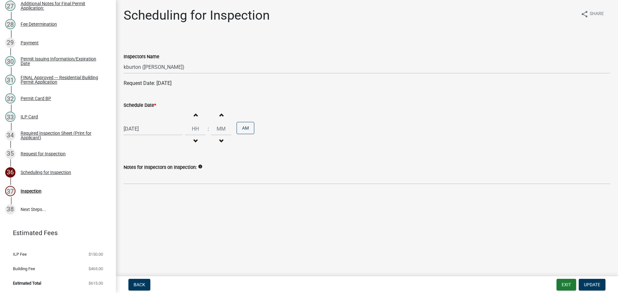
click at [146, 103] on label "Schedule Date *" at bounding box center [140, 105] width 32 height 5
click at [146, 122] on input "[DATE]" at bounding box center [153, 128] width 59 height 13
click at [162, 174] on div "11" at bounding box center [161, 173] width 10 height 10
click at [591, 283] on span "Update" at bounding box center [592, 284] width 16 height 5
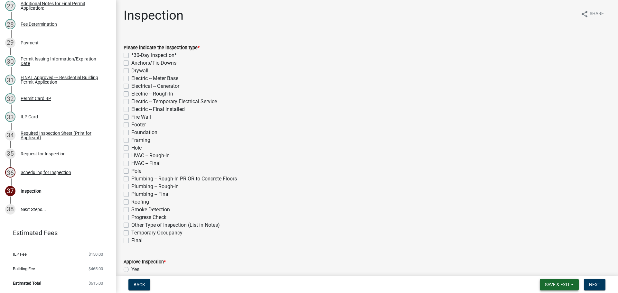
click at [547, 281] on button "Save & Exit" at bounding box center [559, 285] width 39 height 12
click at [552, 268] on button "Save & Exit" at bounding box center [552, 267] width 51 height 15
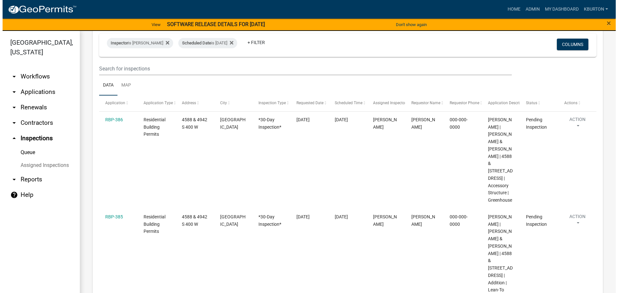
scroll to position [34, 0]
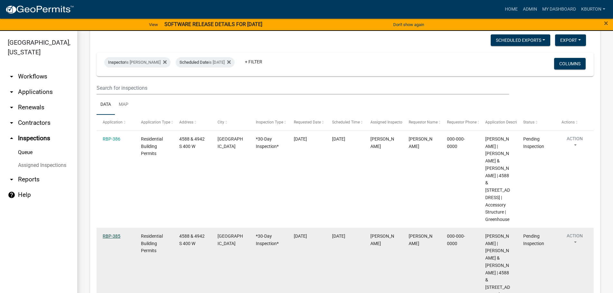
click at [117, 234] on link "RBP-385" at bounding box center [112, 236] width 18 height 5
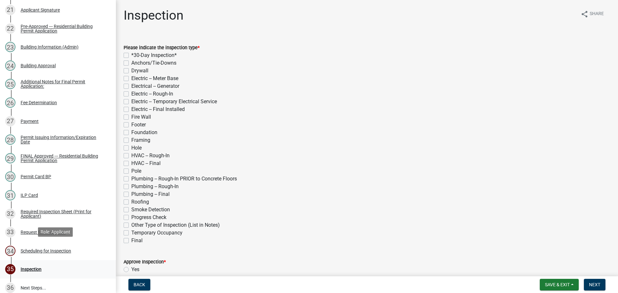
scroll to position [547, 0]
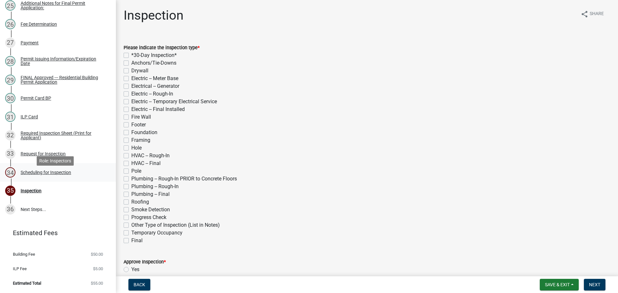
click at [52, 175] on div "Scheduling for Inspection" at bounding box center [46, 172] width 51 height 5
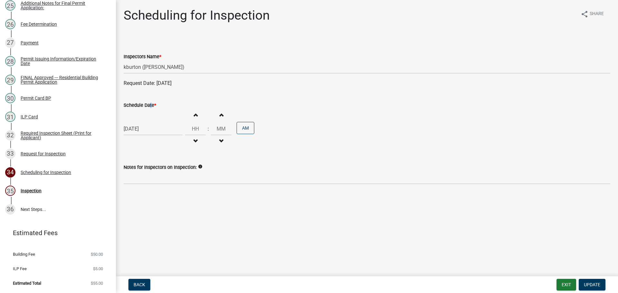
click at [148, 103] on label "Schedule Date *" at bounding box center [140, 105] width 32 height 5
click at [142, 107] on label "Schedule Date *" at bounding box center [140, 105] width 32 height 5
click at [142, 122] on input "[DATE]" at bounding box center [153, 128] width 59 height 13
click at [163, 184] on div "18" at bounding box center [161, 184] width 10 height 10
click at [591, 283] on span "Update" at bounding box center [592, 284] width 16 height 5
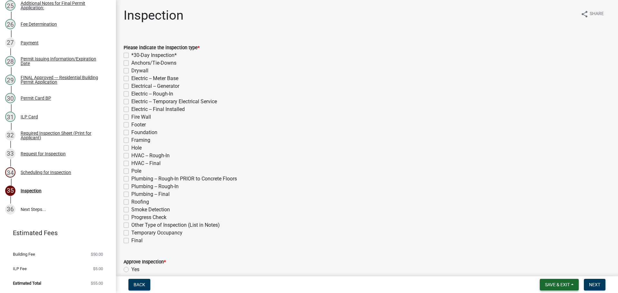
click at [567, 281] on button "Save & Exit" at bounding box center [559, 285] width 39 height 12
click at [561, 267] on button "Save & Exit" at bounding box center [552, 267] width 51 height 15
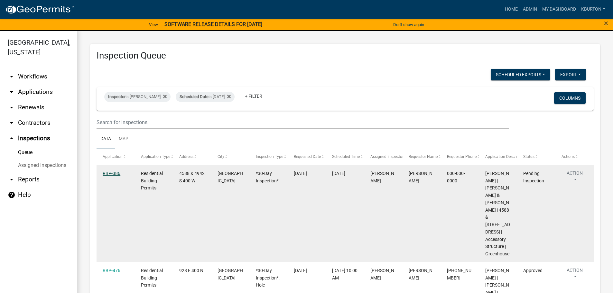
click at [110, 172] on link "RBP-386" at bounding box center [112, 173] width 18 height 5
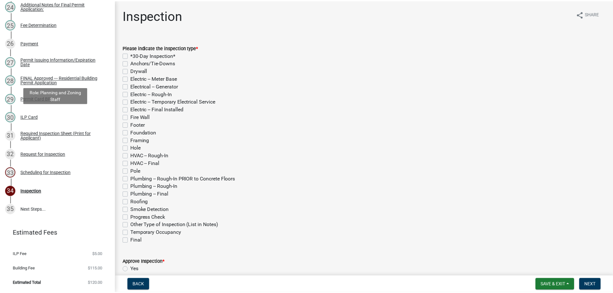
scroll to position [535, 0]
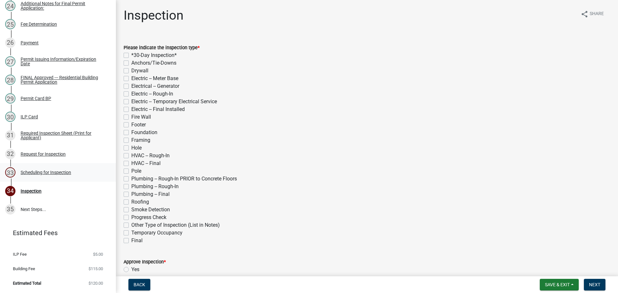
click at [55, 174] on div "Scheduling for Inspection" at bounding box center [46, 172] width 51 height 5
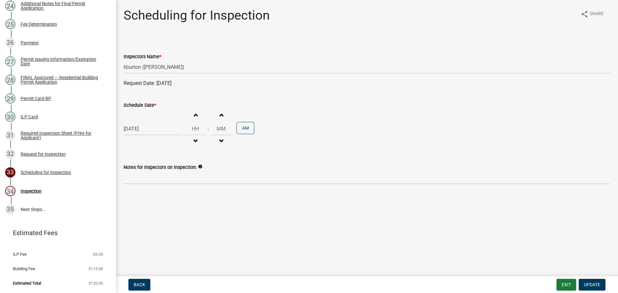
click at [136, 107] on label "Schedule Date *" at bounding box center [140, 105] width 32 height 5
click at [136, 122] on input "[DATE]" at bounding box center [153, 128] width 59 height 13
click at [160, 183] on div "18" at bounding box center [161, 184] width 10 height 10
click at [594, 286] on span "Update" at bounding box center [592, 284] width 16 height 5
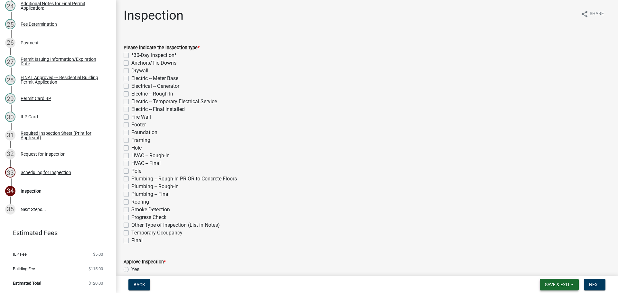
click at [567, 283] on span "Save & Exit" at bounding box center [557, 284] width 25 height 5
click at [561, 269] on button "Save & Exit" at bounding box center [552, 267] width 51 height 15
